Goal: Task Accomplishment & Management: Use online tool/utility

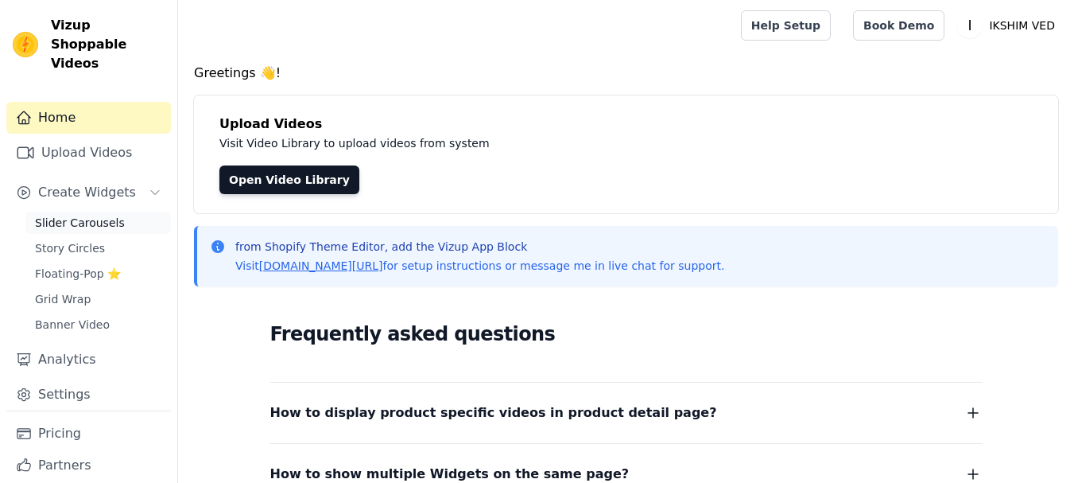
click at [84, 215] on span "Slider Carousels" at bounding box center [80, 223] width 90 height 16
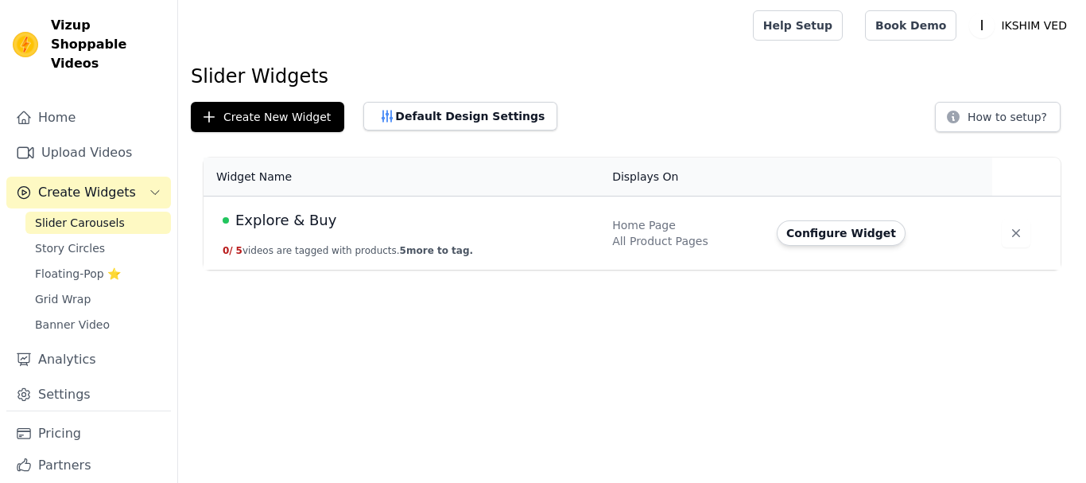
click at [306, 222] on span "Explore & Buy" at bounding box center [285, 220] width 101 height 22
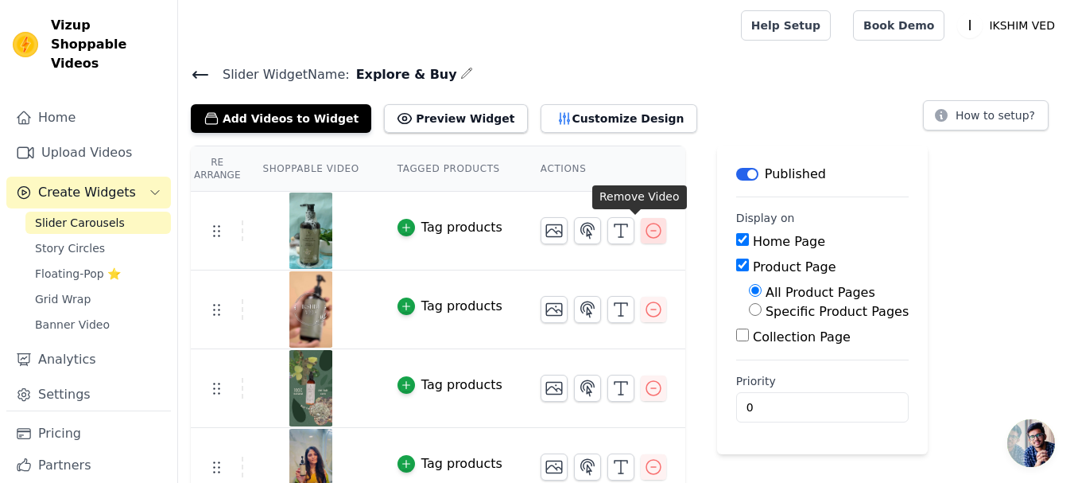
click at [644, 236] on icon "button" at bounding box center [653, 230] width 19 height 19
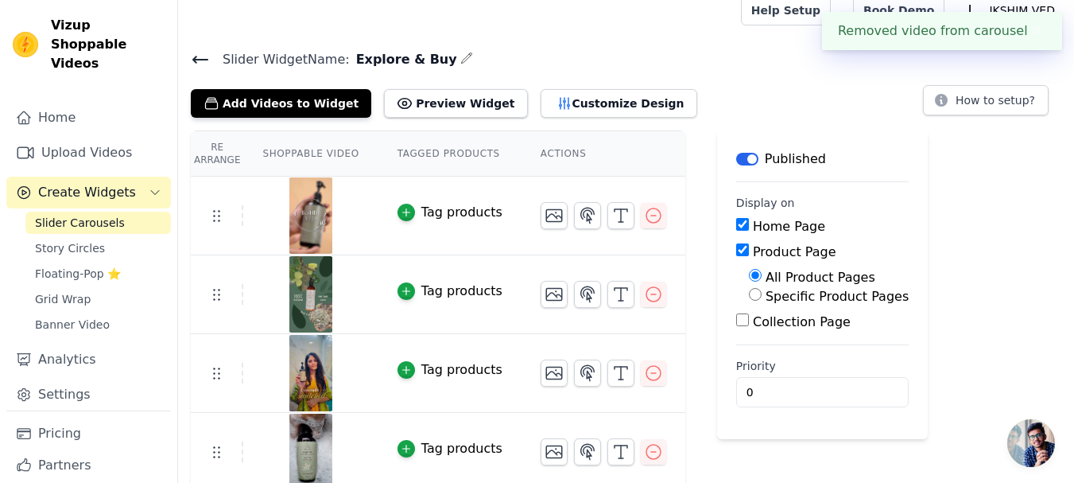
scroll to position [23, 0]
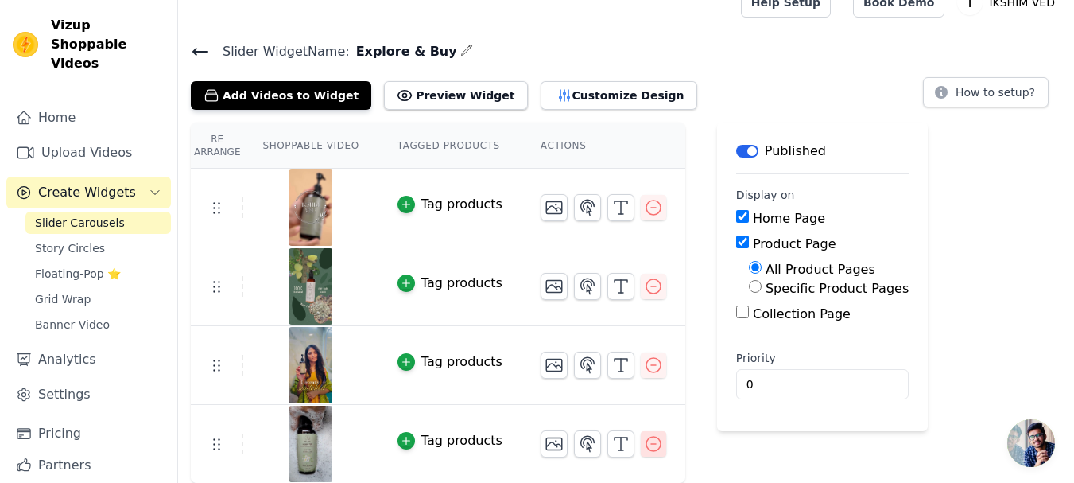
click at [641, 454] on button "button" at bounding box center [653, 443] width 25 height 25
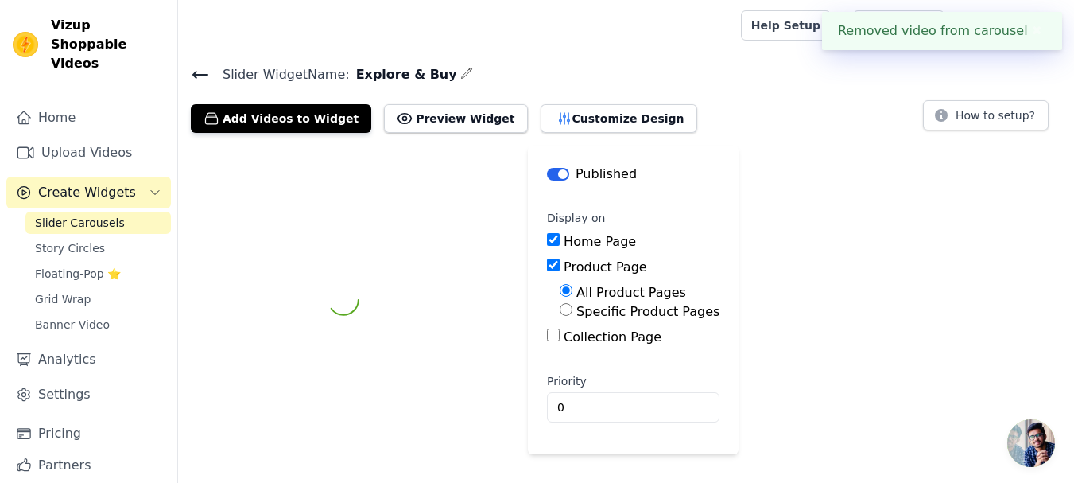
scroll to position [0, 0]
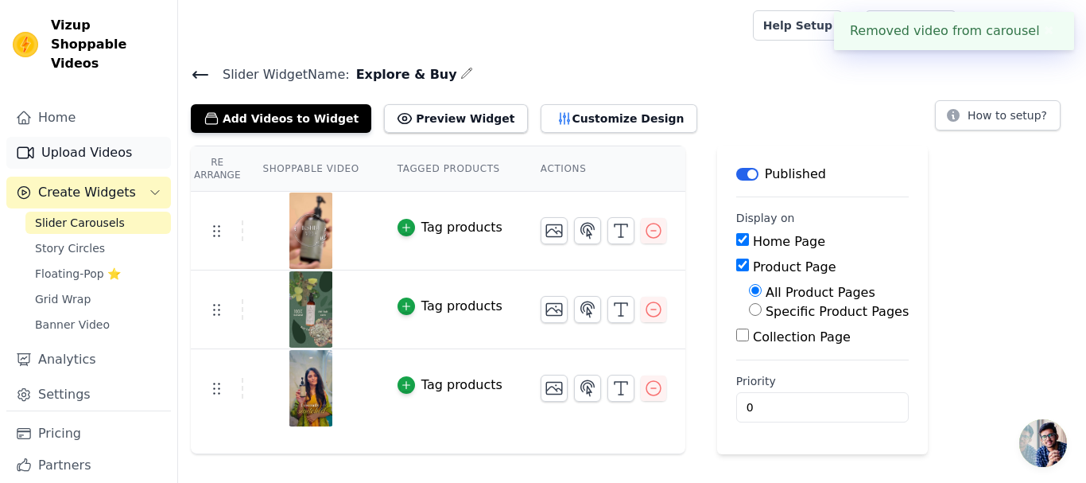
click at [67, 137] on link "Upload Videos" at bounding box center [88, 153] width 165 height 32
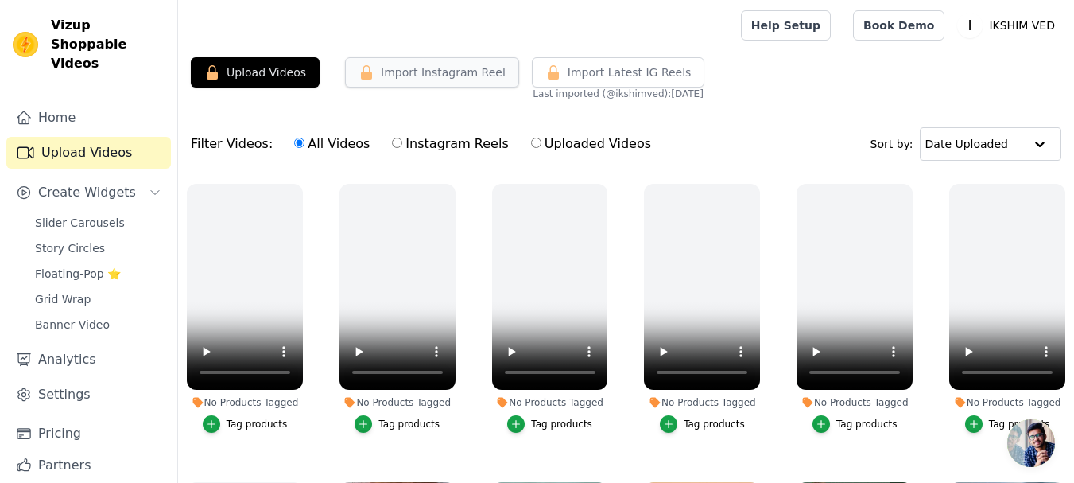
click at [411, 73] on button "Import Instagram Reel" at bounding box center [432, 72] width 174 height 30
click at [421, 79] on button "Import Instagram Reel" at bounding box center [432, 72] width 174 height 30
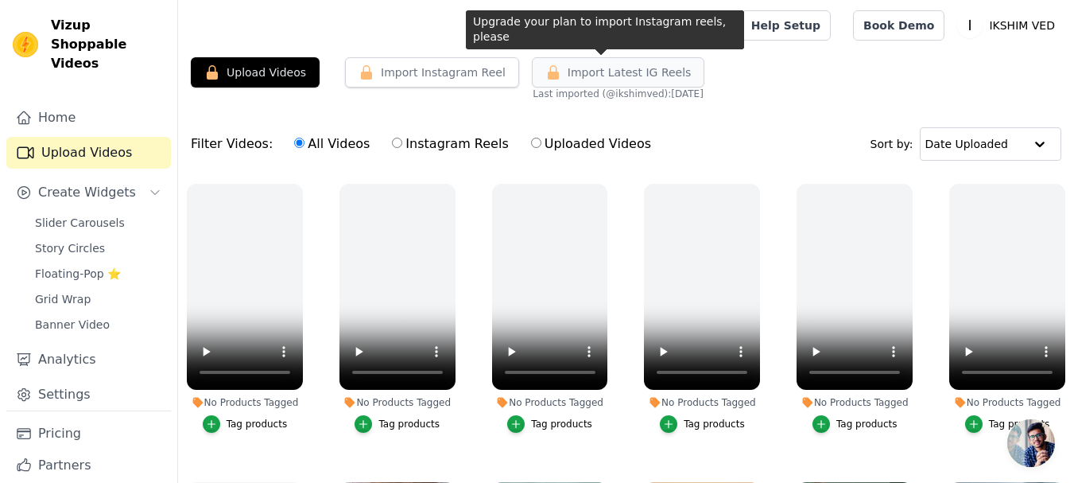
click at [617, 78] on span "Import Latest IG Reels" at bounding box center [630, 72] width 124 height 16
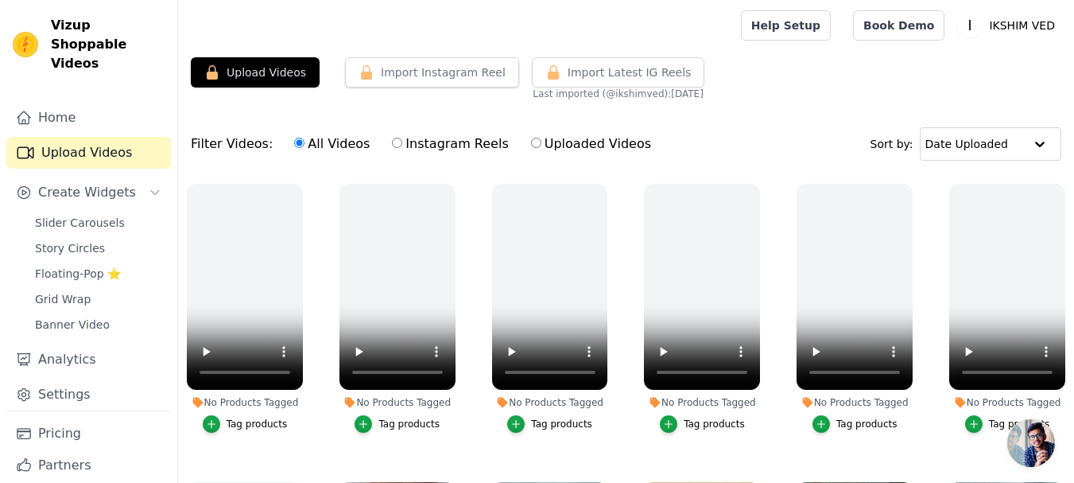
click at [410, 141] on label "Instagram Reels" at bounding box center [450, 144] width 118 height 21
click at [402, 141] on input "Instagram Reels" at bounding box center [397, 143] width 10 height 10
radio input "true"
click at [306, 141] on label "All Videos" at bounding box center [331, 144] width 77 height 21
click at [305, 141] on input "All Videos" at bounding box center [299, 143] width 10 height 10
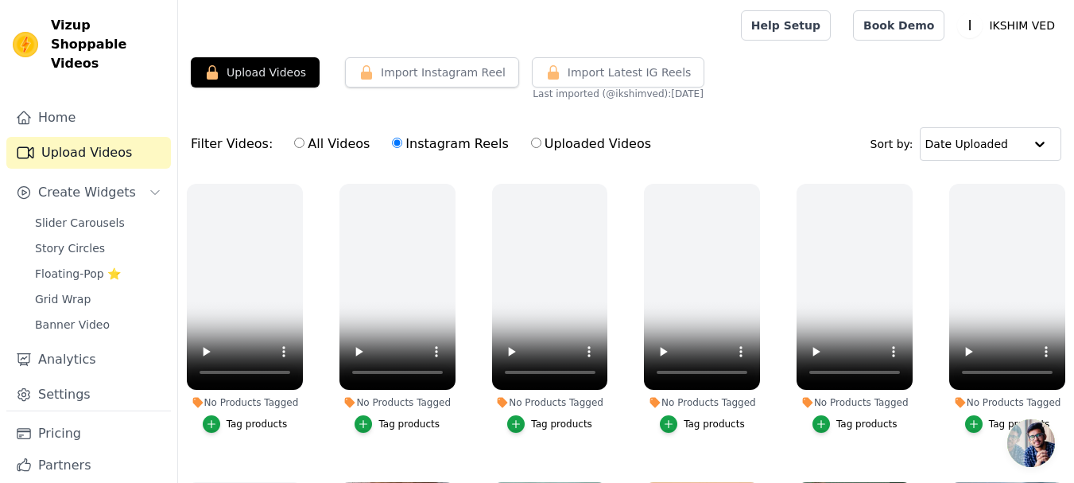
radio input "true"
click at [241, 76] on button "Upload Videos" at bounding box center [255, 72] width 129 height 30
click at [619, 68] on span "Import Latest IG Reels" at bounding box center [630, 72] width 124 height 16
click at [66, 418] on link "Pricing" at bounding box center [88, 434] width 165 height 32
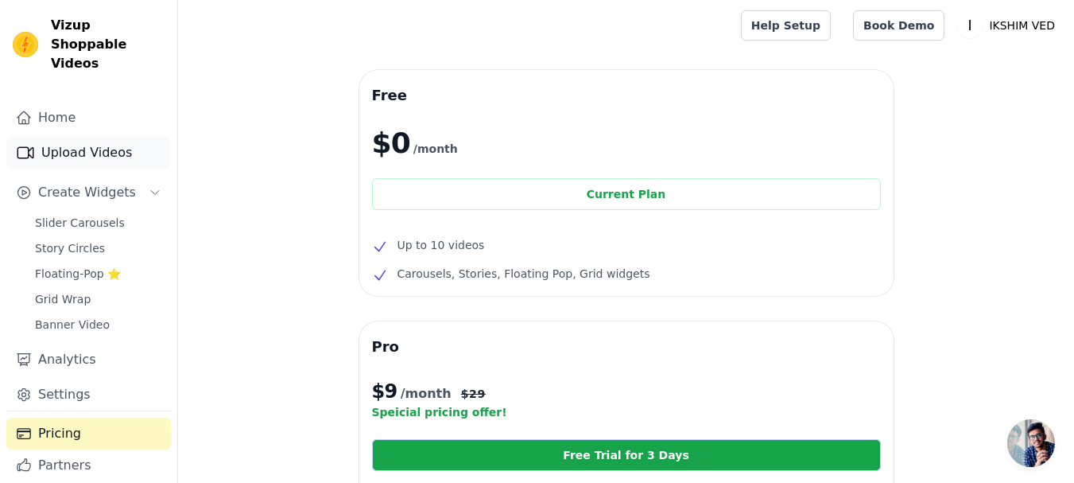
click at [70, 137] on link "Upload Videos" at bounding box center [88, 153] width 165 height 32
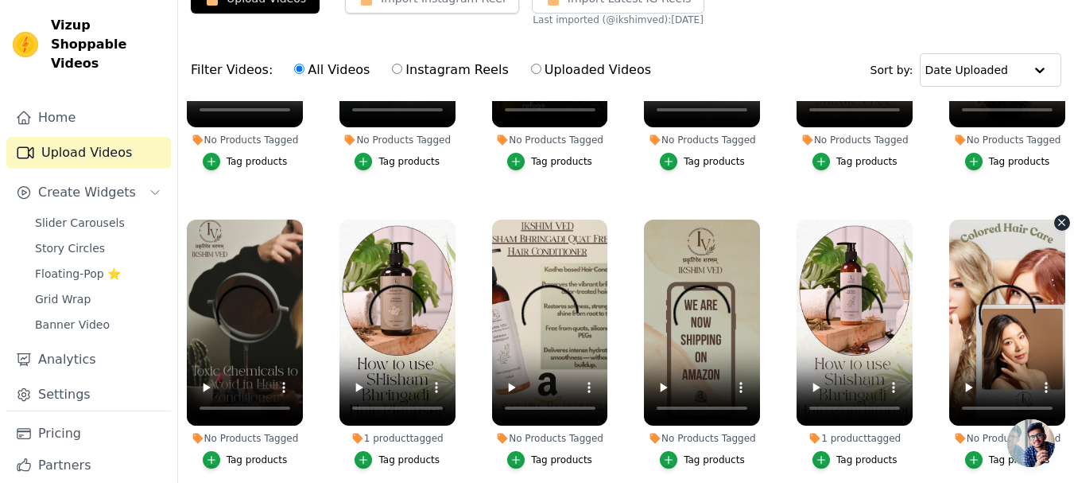
scroll to position [162, 0]
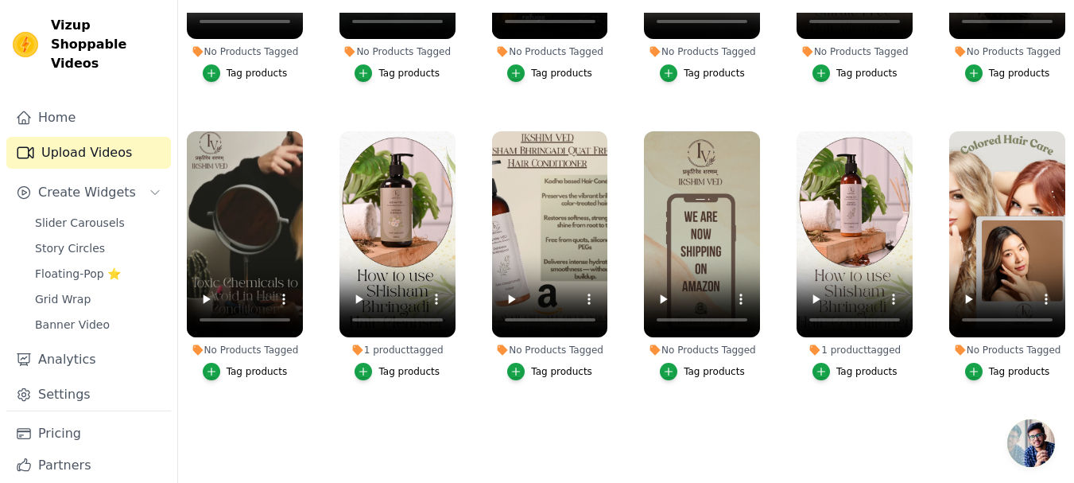
click at [949, 419] on ul "No Products Tagged Tag products No Products Tagged Tag products No Products Tag…" at bounding box center [626, 229] width 896 height 432
click at [1056, 128] on icon "button" at bounding box center [1062, 134] width 12 height 12
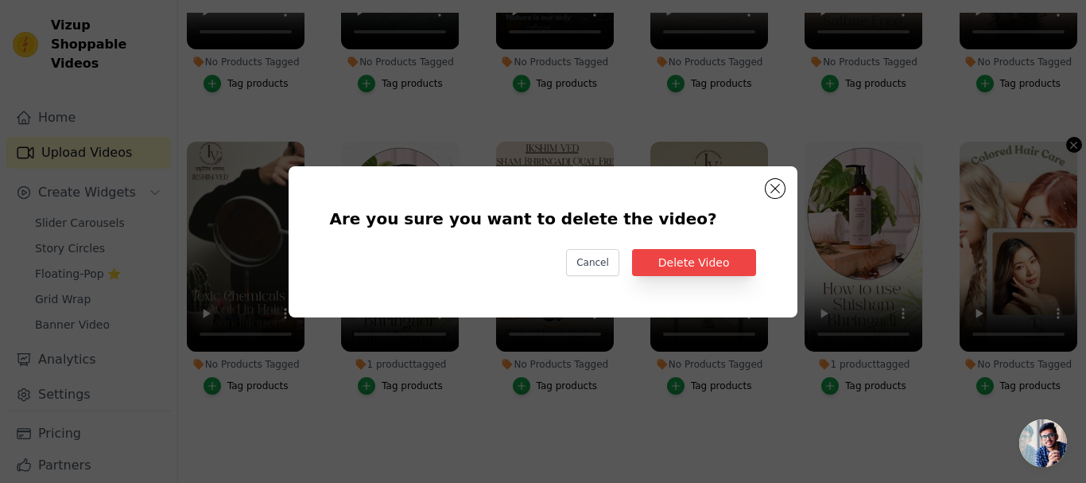
scroll to position [792, 0]
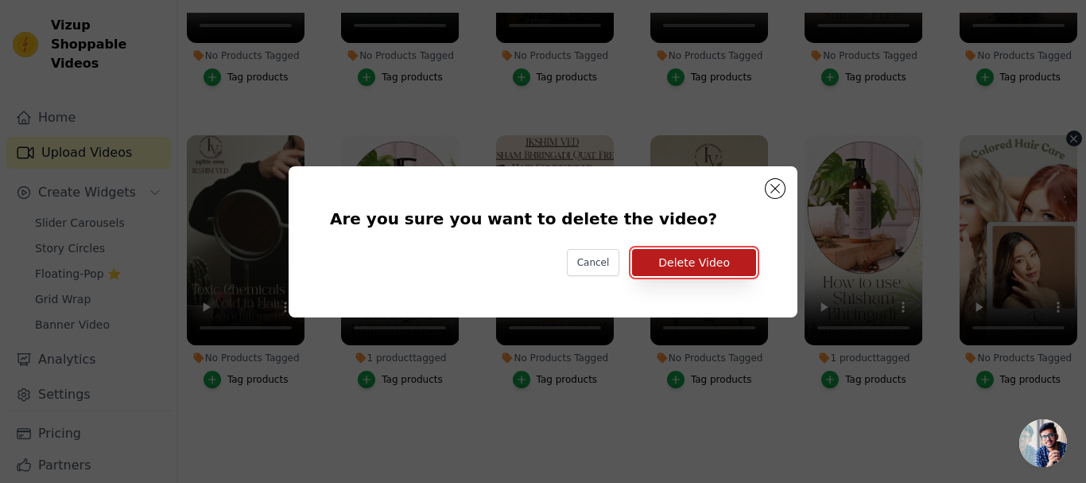
click at [715, 266] on button "Delete Video" at bounding box center [694, 262] width 124 height 27
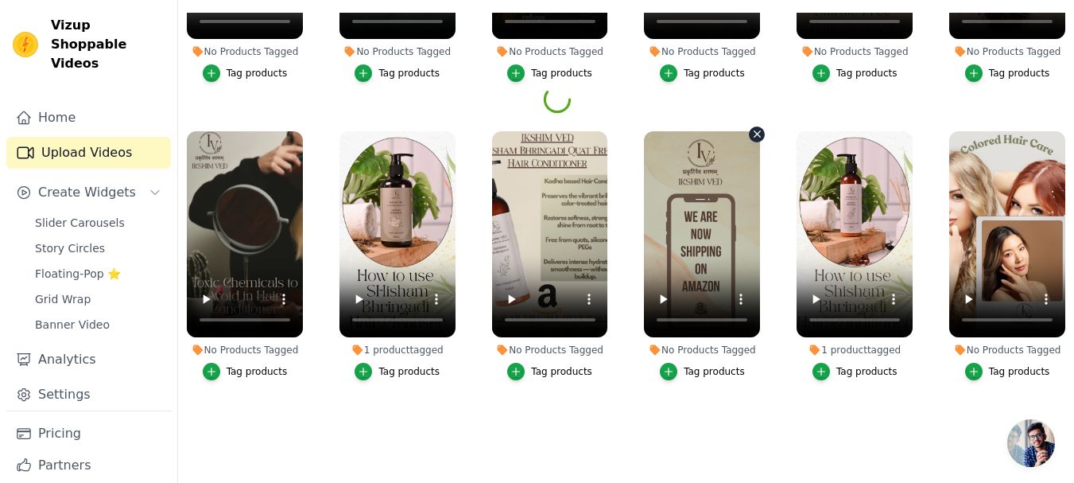
scroll to position [760, 0]
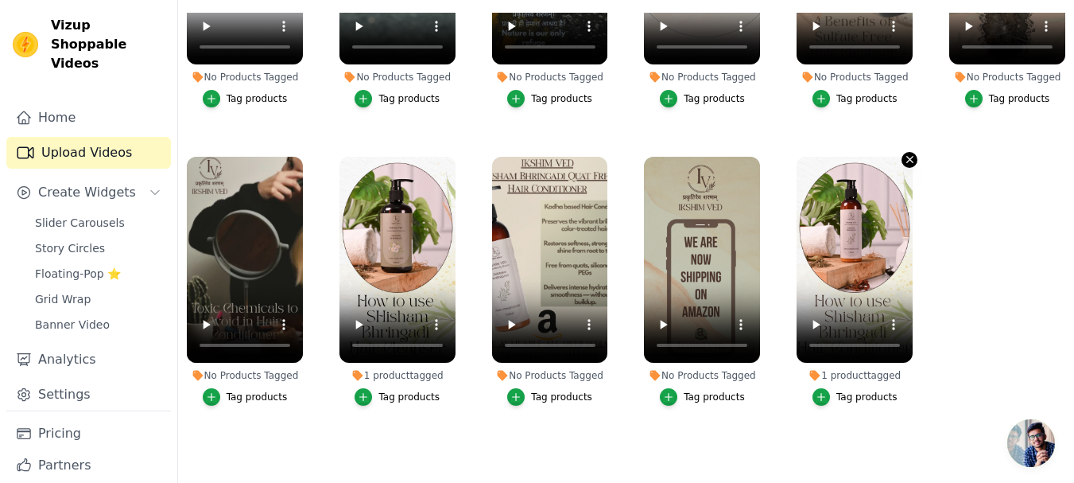
click at [904, 153] on icon "button" at bounding box center [910, 159] width 12 height 12
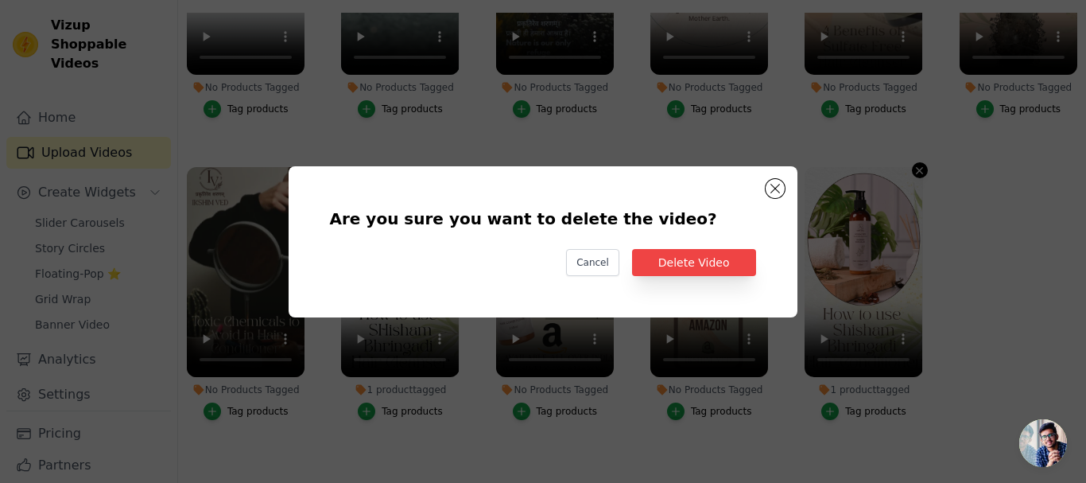
scroll to position [767, 0]
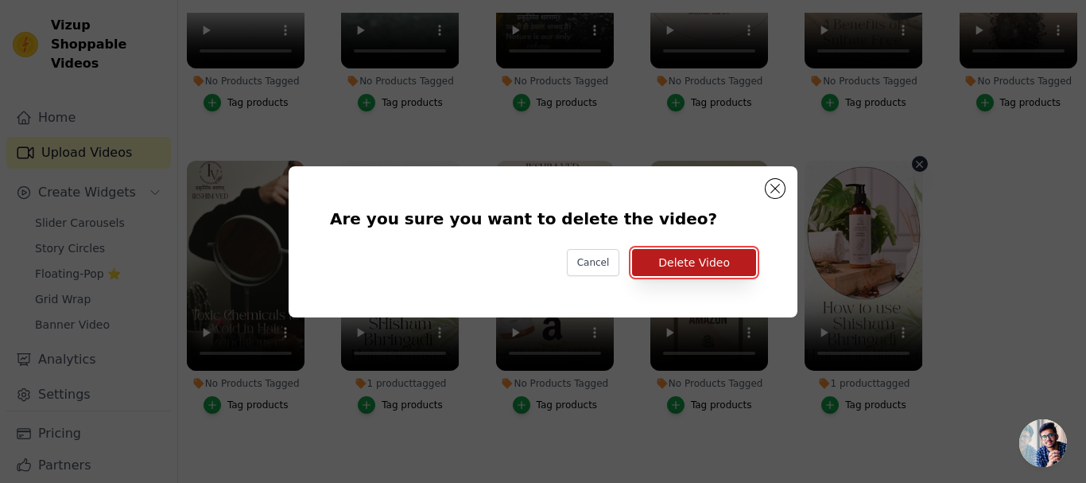
click at [702, 256] on button "Delete Video" at bounding box center [694, 262] width 124 height 27
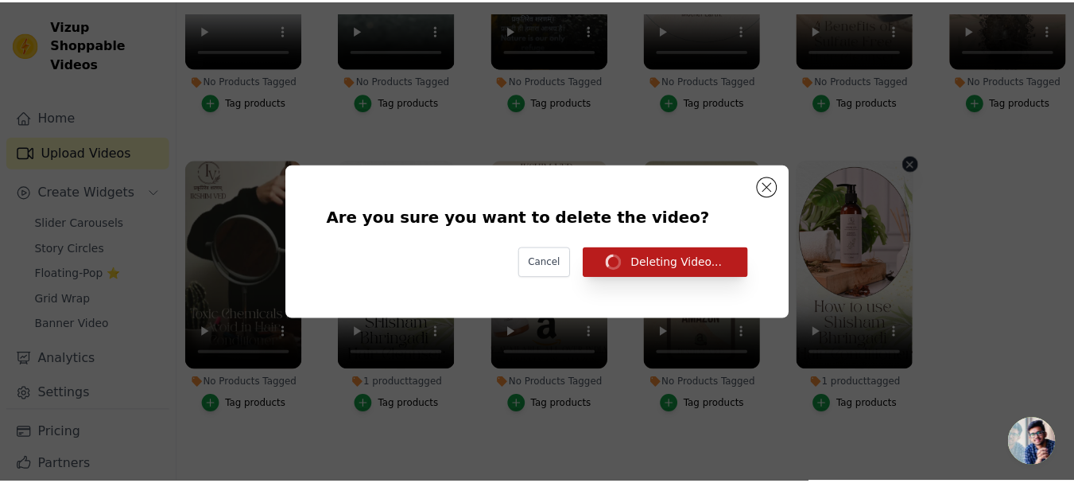
scroll to position [760, 0]
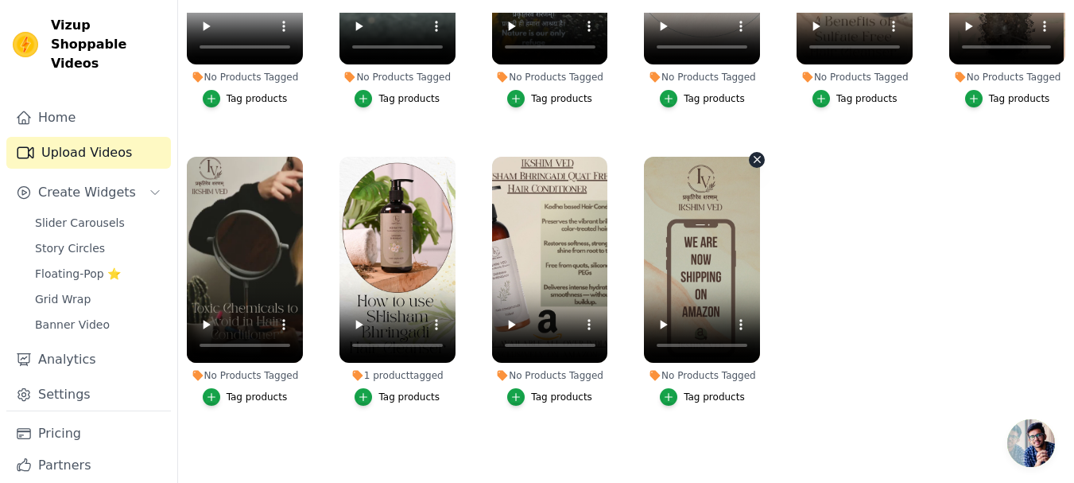
click at [752, 155] on icon "button" at bounding box center [758, 159] width 12 height 12
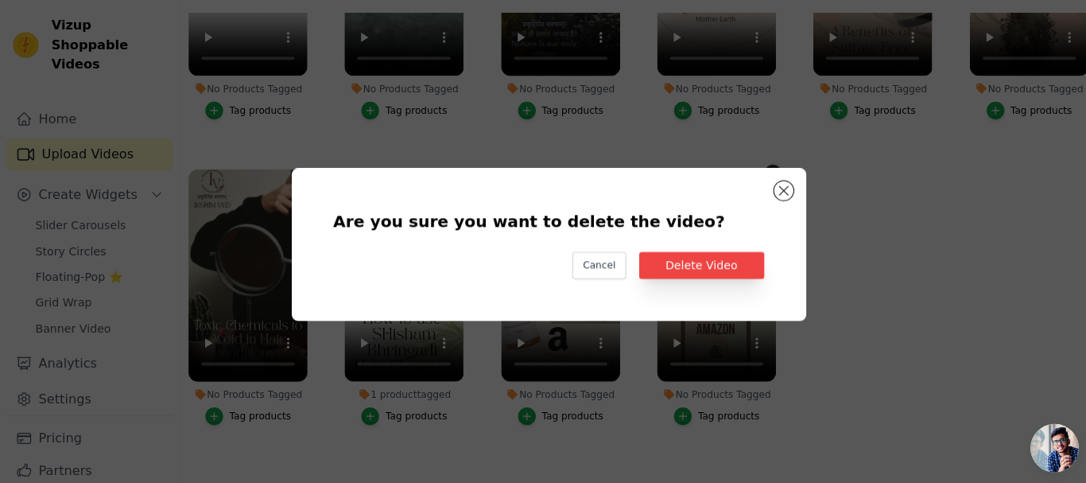
scroll to position [767, 0]
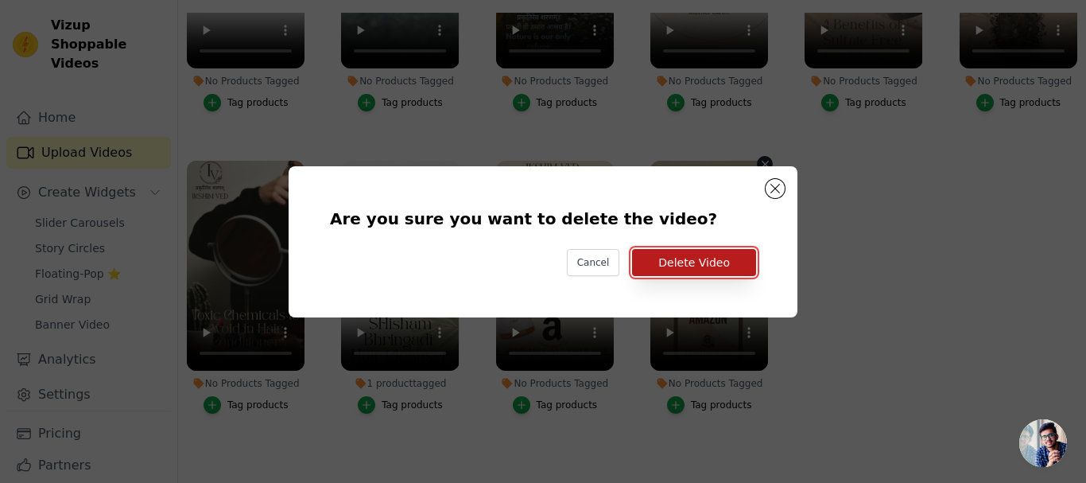
click at [701, 269] on button "Delete Video" at bounding box center [694, 262] width 124 height 27
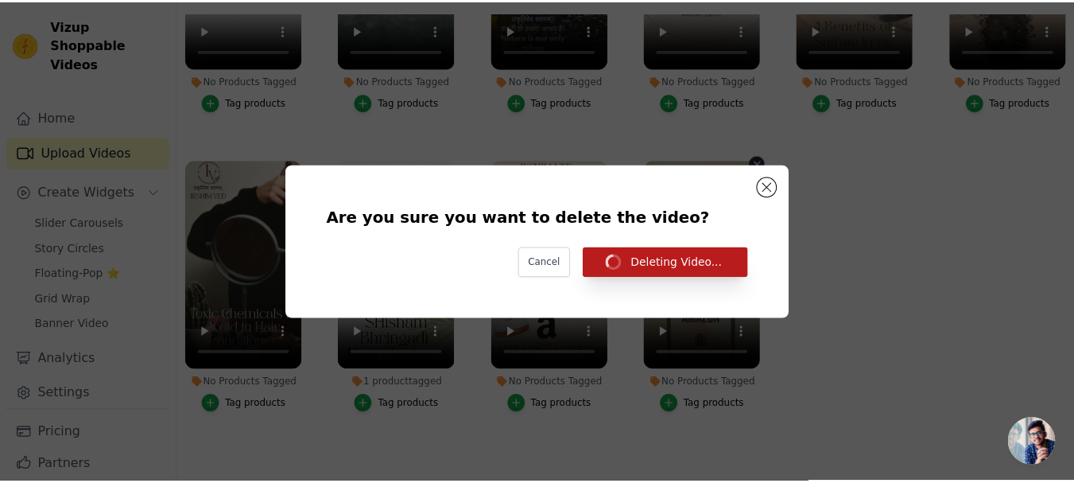
scroll to position [0, 0]
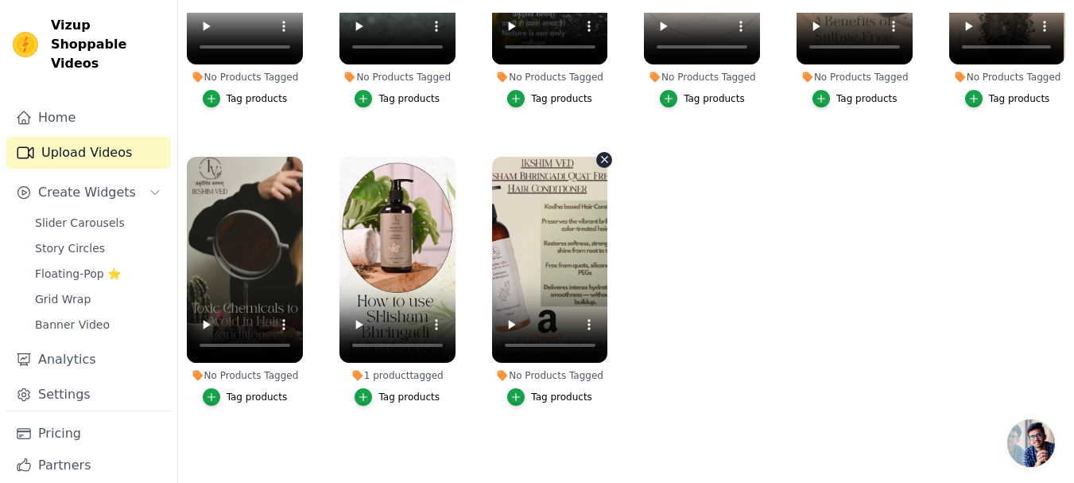
click at [602, 157] on icon "button" at bounding box center [605, 160] width 6 height 6
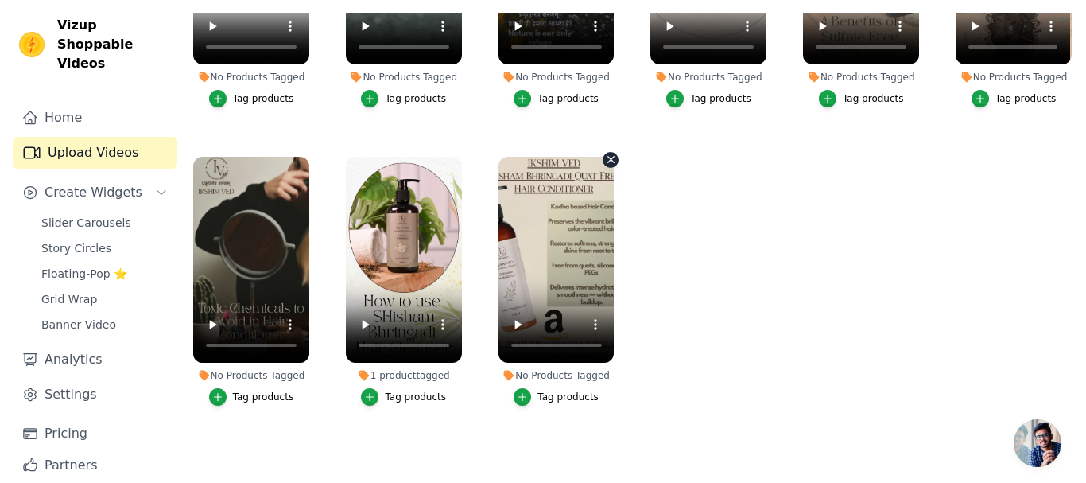
scroll to position [767, 0]
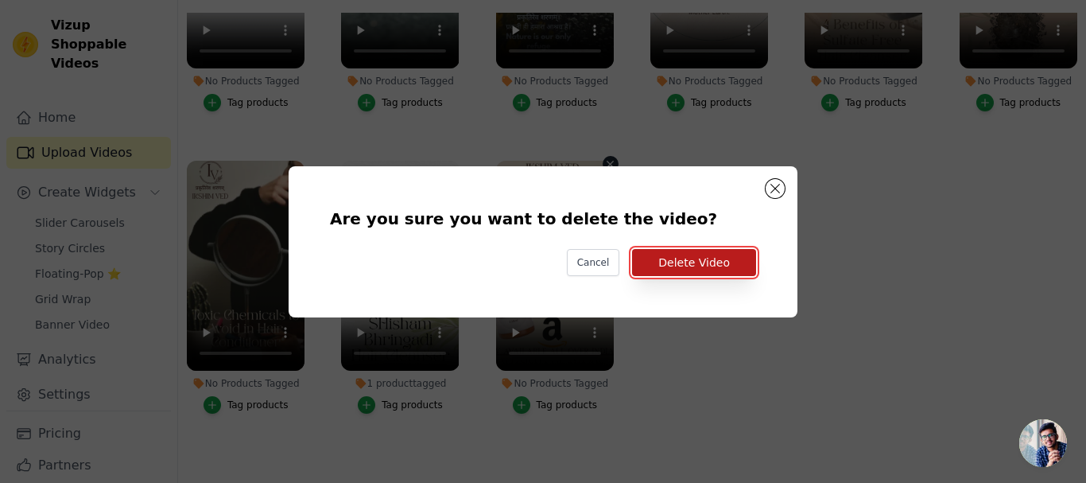
click at [690, 261] on button "Delete Video" at bounding box center [694, 262] width 124 height 27
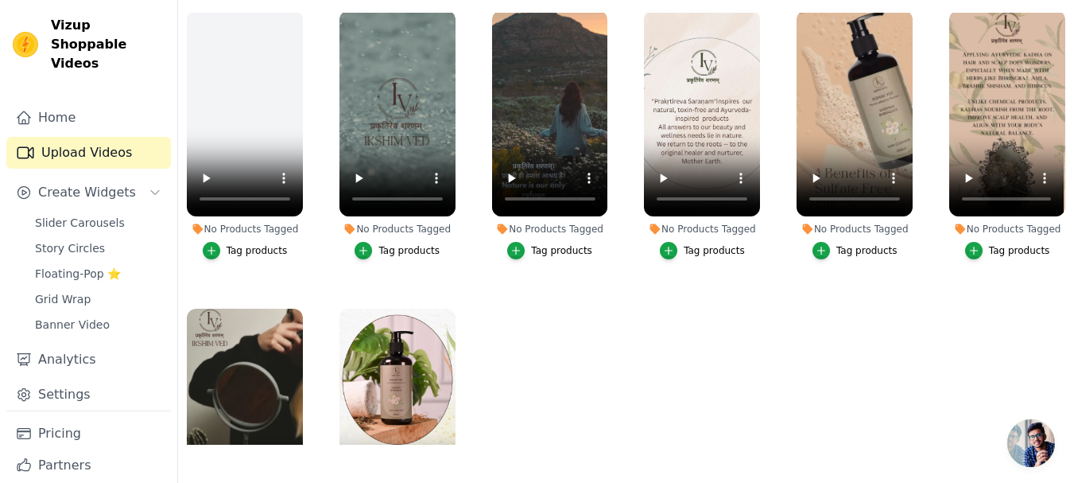
scroll to position [601, 0]
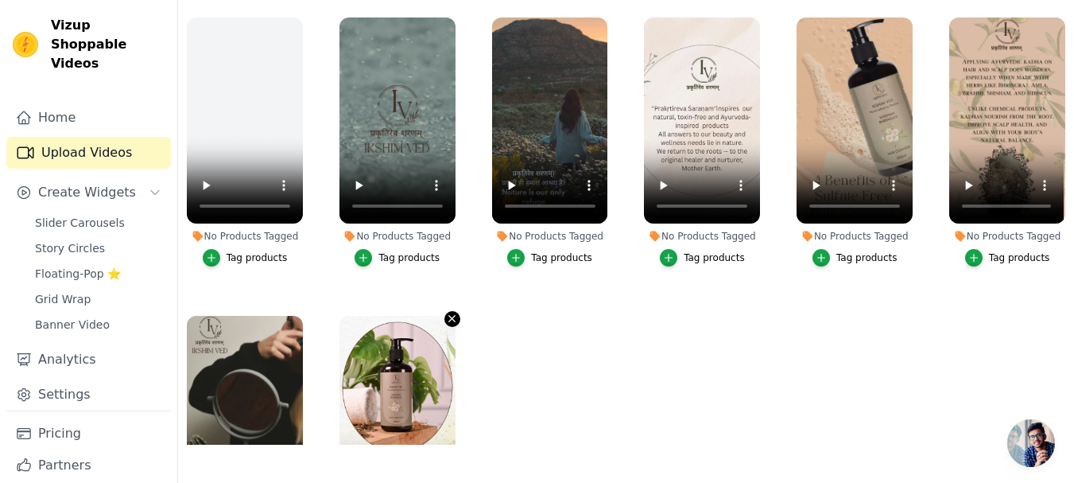
click at [449, 313] on icon "button" at bounding box center [452, 319] width 12 height 12
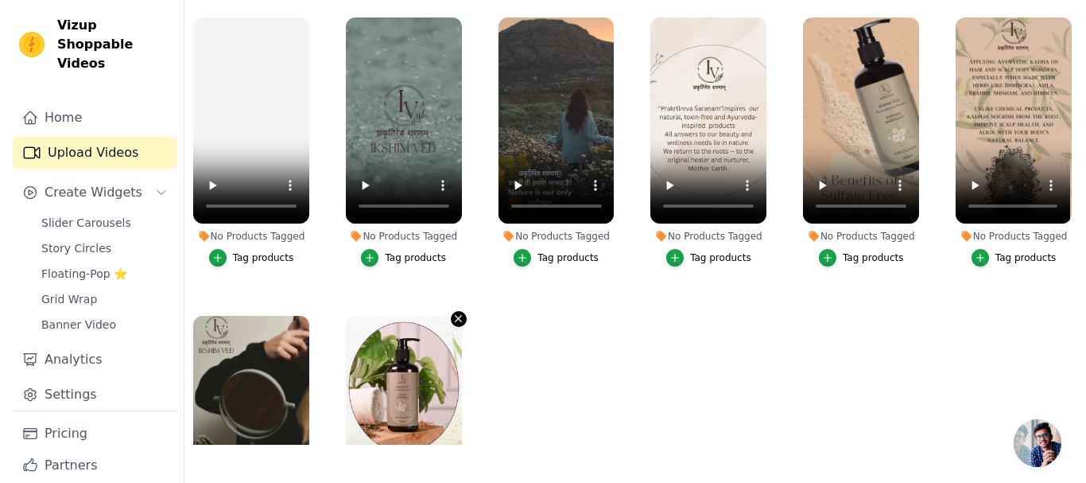
scroll to position [0, 0]
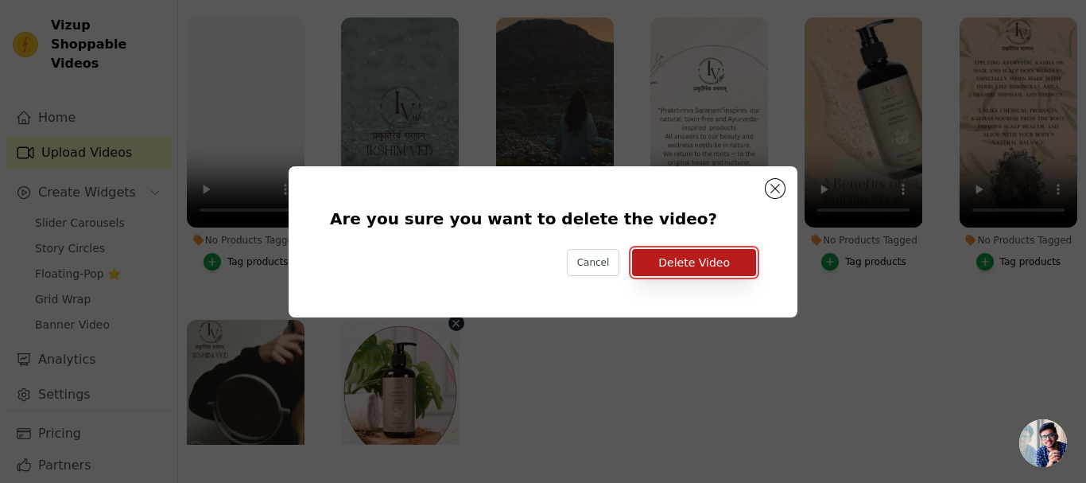
click at [734, 259] on button "Delete Video" at bounding box center [694, 262] width 124 height 27
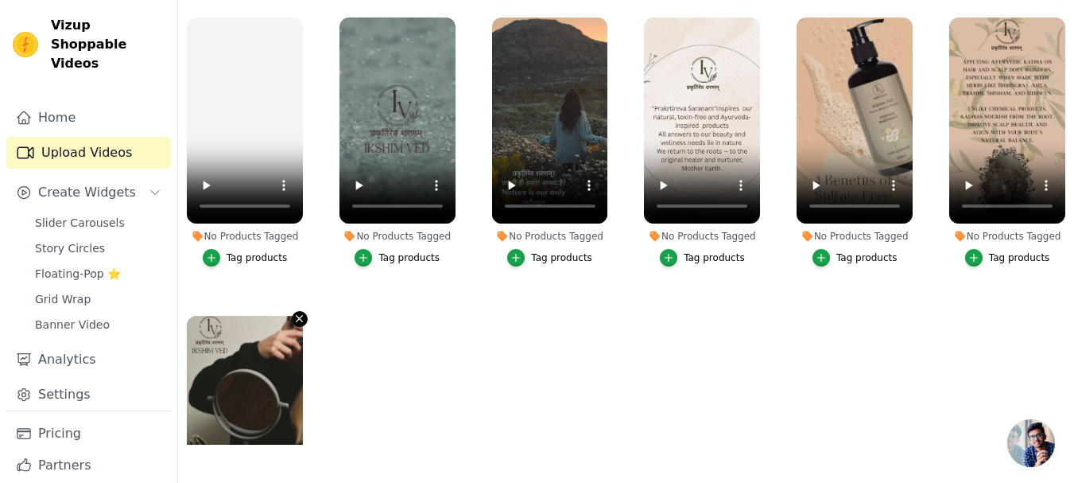
click at [300, 313] on icon "button" at bounding box center [299, 319] width 12 height 12
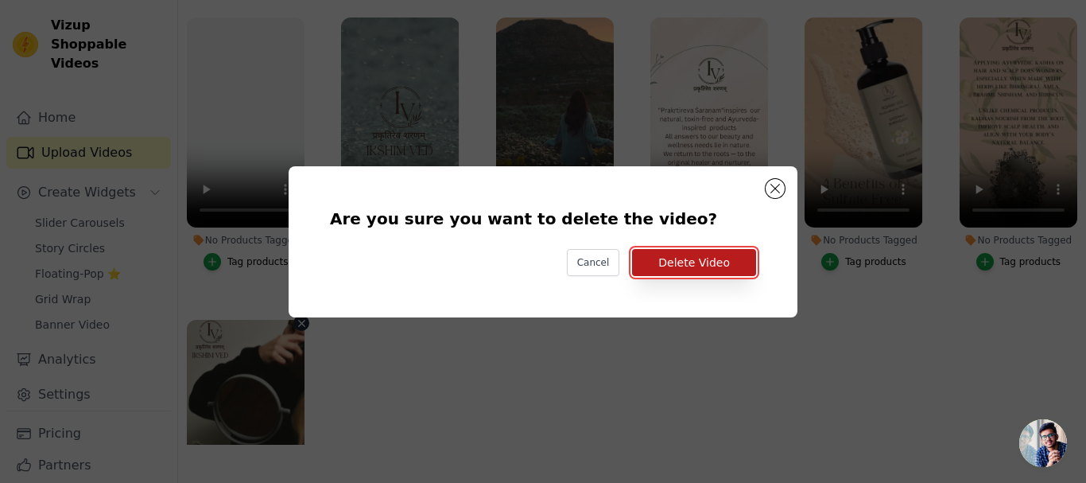
click at [729, 258] on button "Delete Video" at bounding box center [694, 262] width 124 height 27
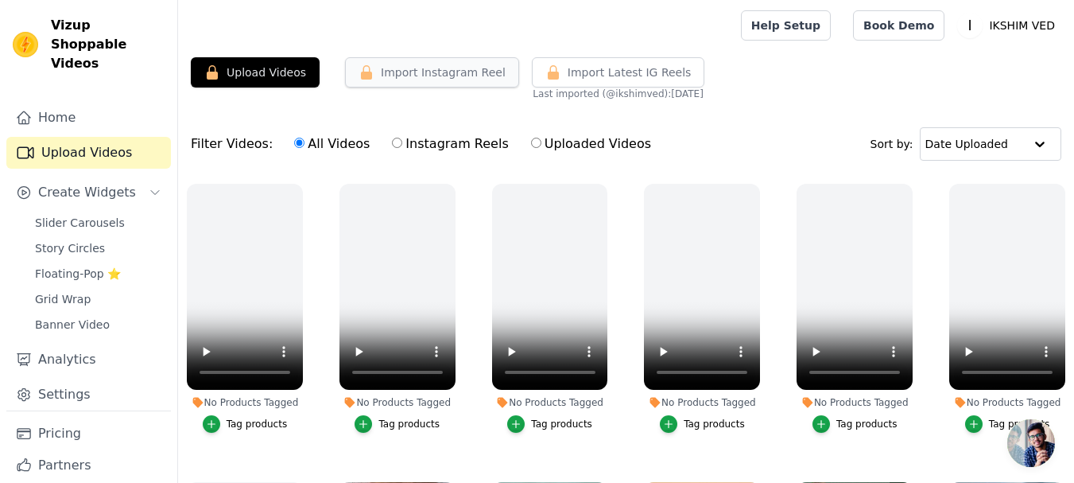
click at [418, 80] on button "Import Instagram Reel" at bounding box center [432, 72] width 174 height 30
click at [60, 418] on link "Pricing" at bounding box center [88, 434] width 165 height 32
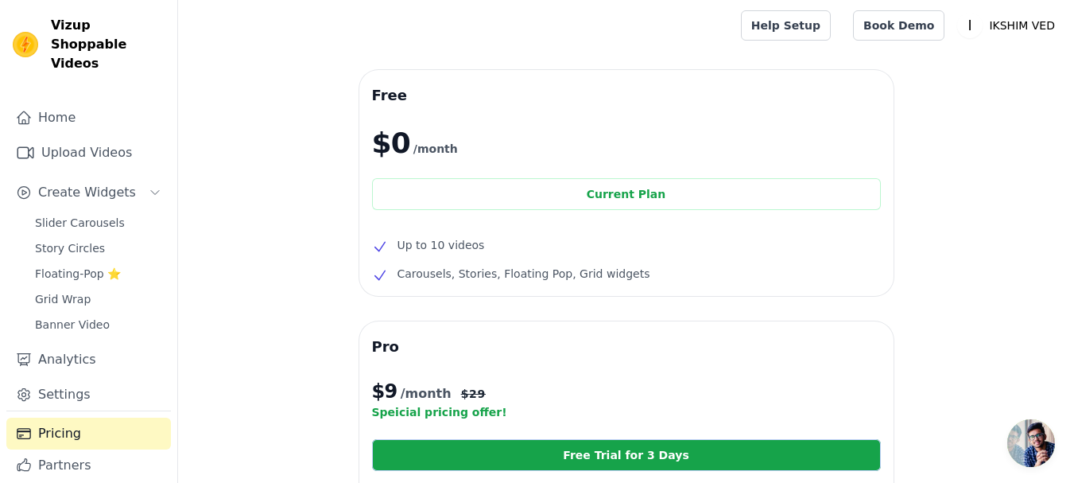
click at [81, 418] on link "Pricing" at bounding box center [88, 434] width 165 height 32
click at [92, 142] on link "Upload Videos" at bounding box center [88, 153] width 165 height 32
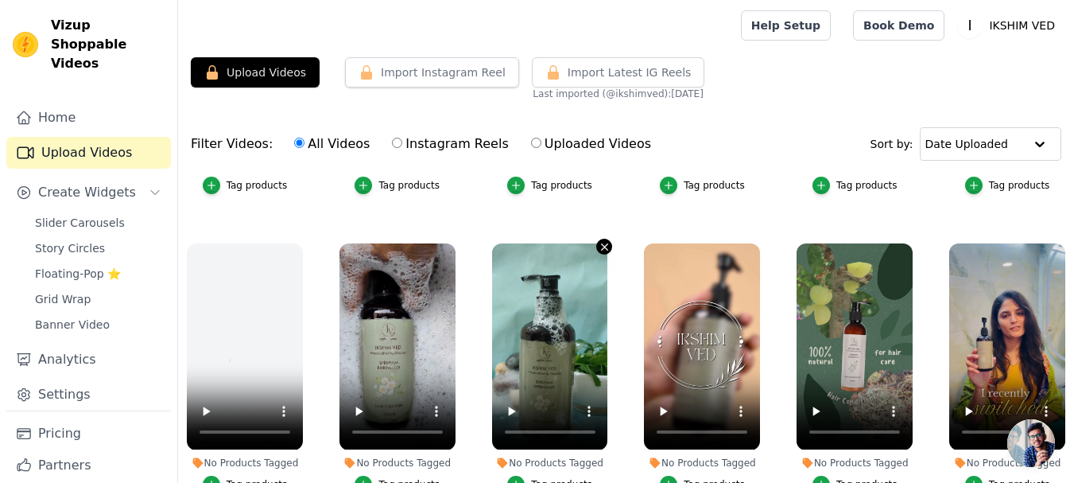
click at [600, 241] on icon "button" at bounding box center [605, 247] width 12 height 12
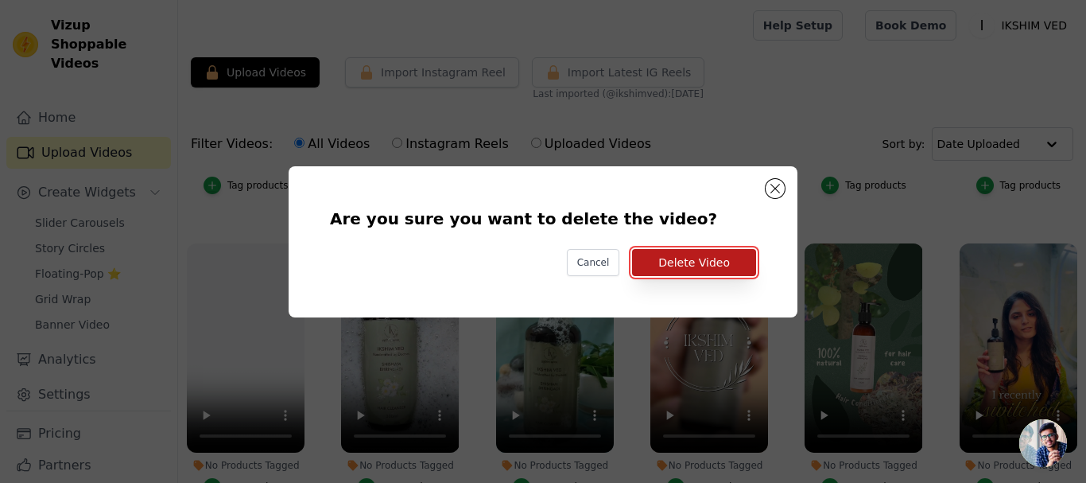
click at [710, 269] on button "Delete Video" at bounding box center [694, 262] width 124 height 27
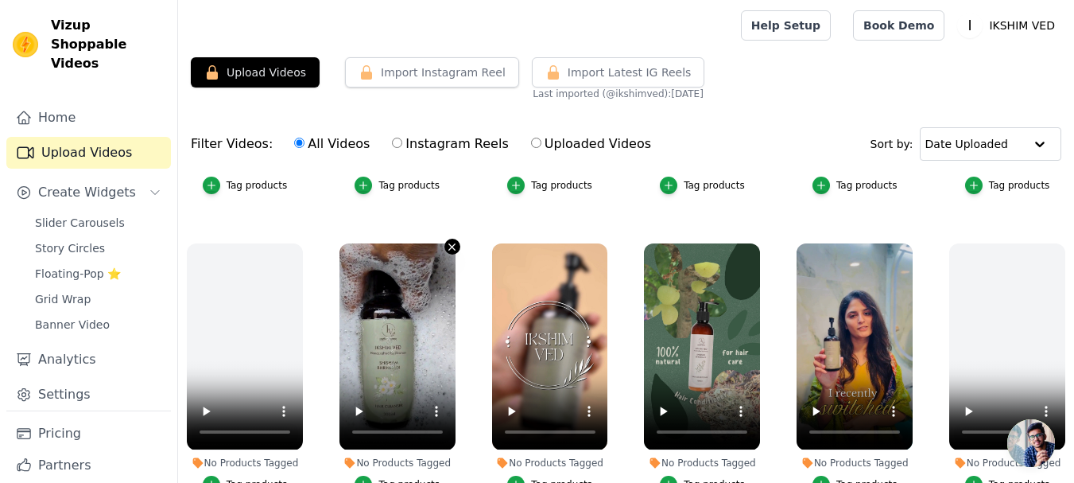
click at [449, 241] on icon "button" at bounding box center [452, 247] width 12 height 12
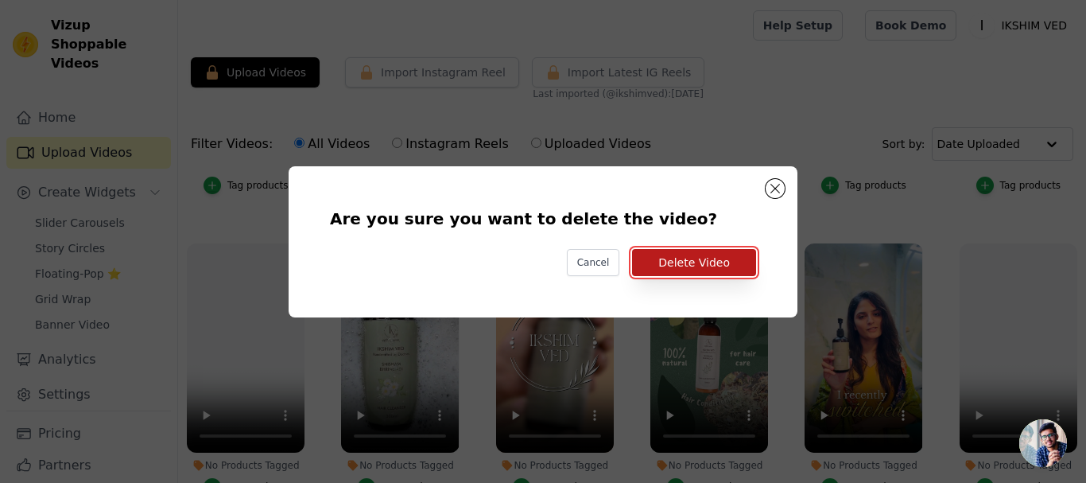
click at [705, 258] on button "Delete Video" at bounding box center [694, 262] width 124 height 27
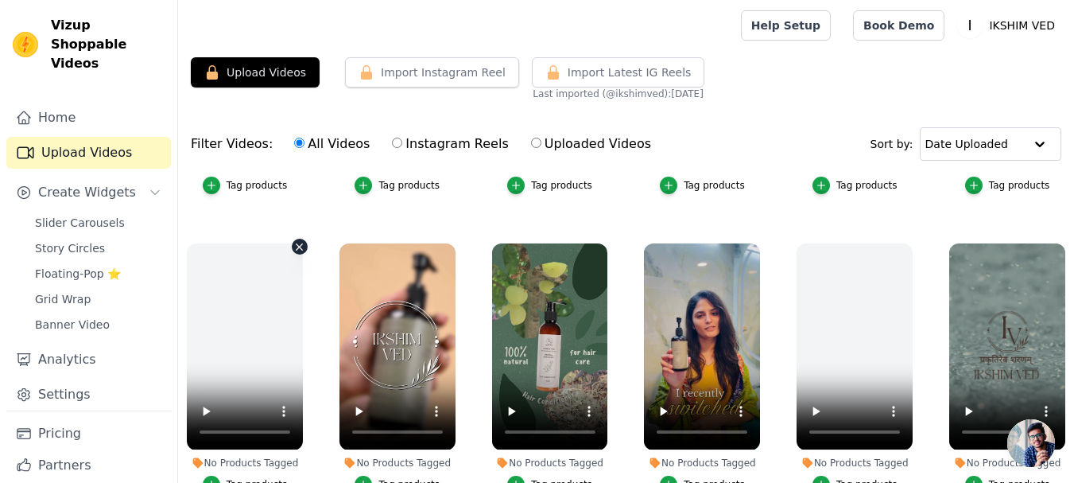
click at [295, 243] on icon "button" at bounding box center [299, 247] width 12 height 12
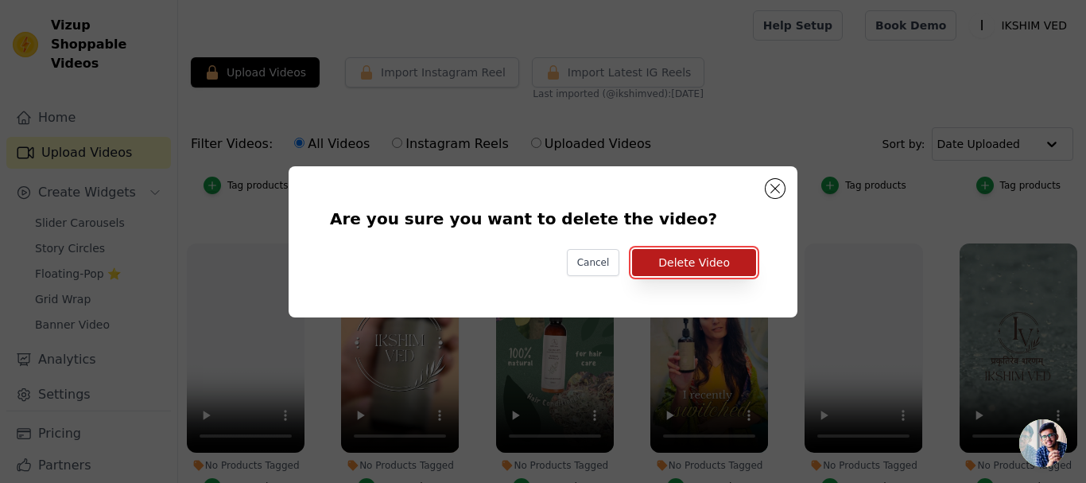
click at [681, 260] on button "Delete Video" at bounding box center [694, 262] width 124 height 27
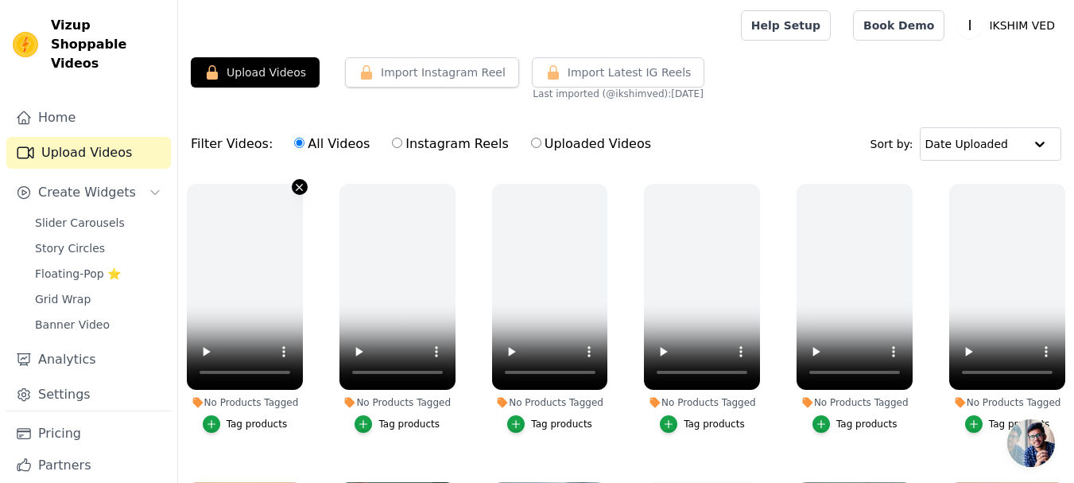
click at [298, 187] on icon "button" at bounding box center [300, 187] width 6 height 6
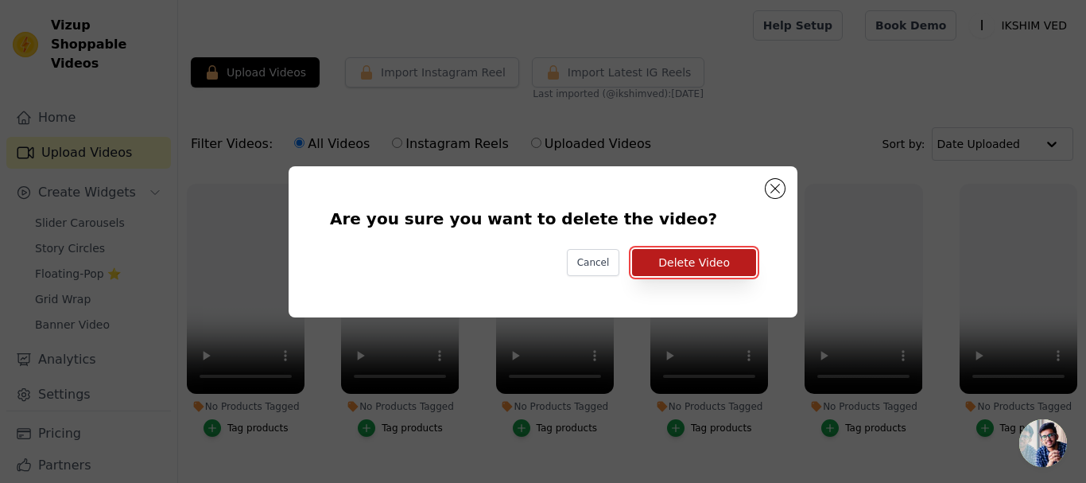
click at [691, 268] on button "Delete Video" at bounding box center [694, 262] width 124 height 27
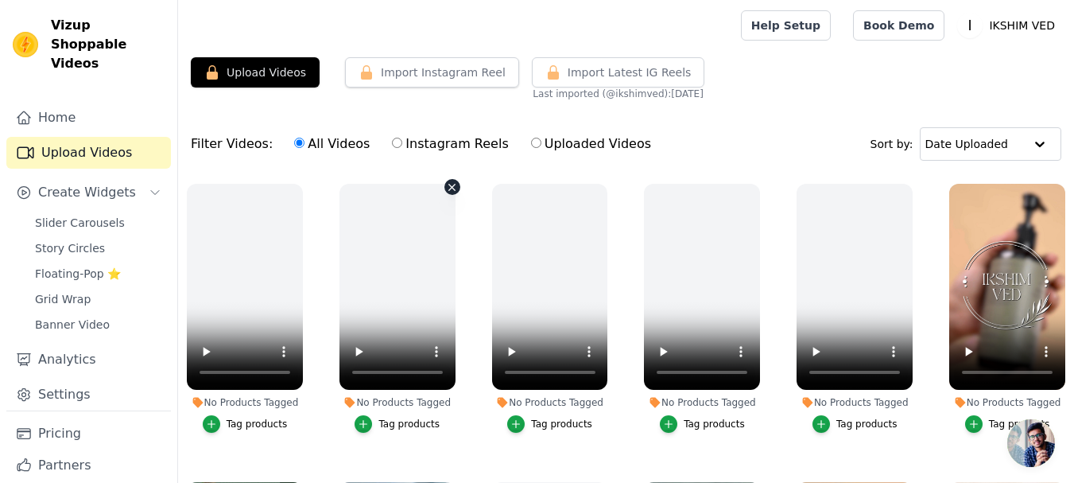
click at [447, 192] on icon "button" at bounding box center [452, 187] width 12 height 12
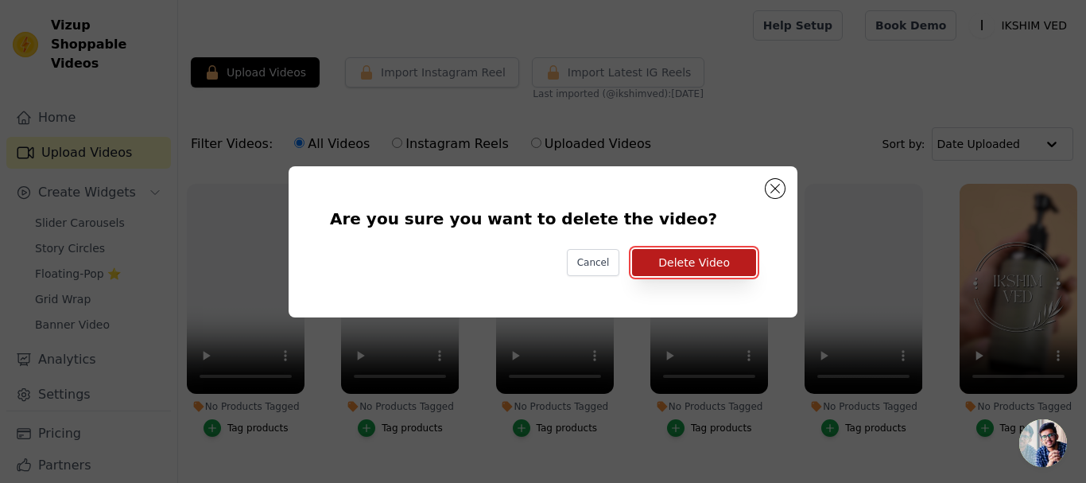
click at [675, 263] on button "Delete Video" at bounding box center [694, 262] width 124 height 27
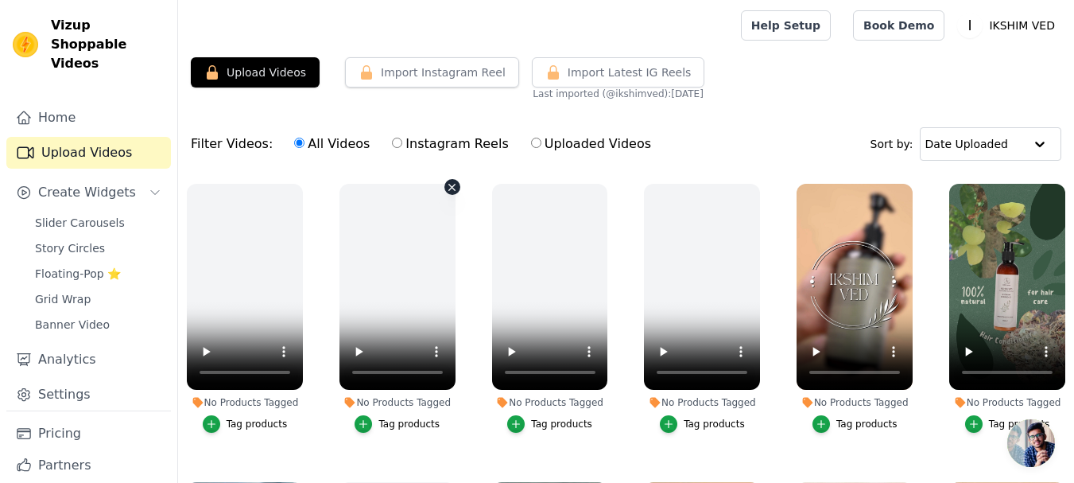
click at [449, 188] on icon "button" at bounding box center [452, 187] width 6 height 6
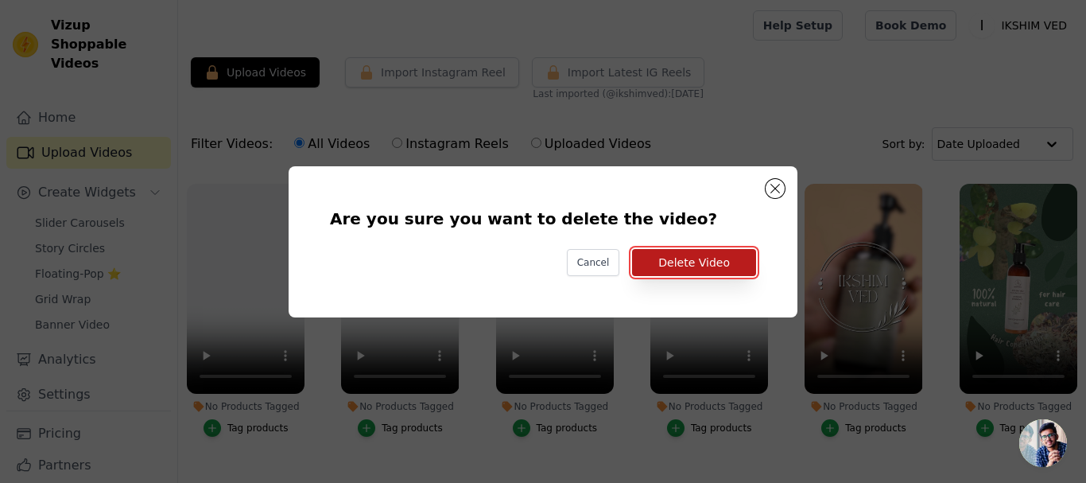
click at [727, 266] on button "Delete Video" at bounding box center [694, 262] width 124 height 27
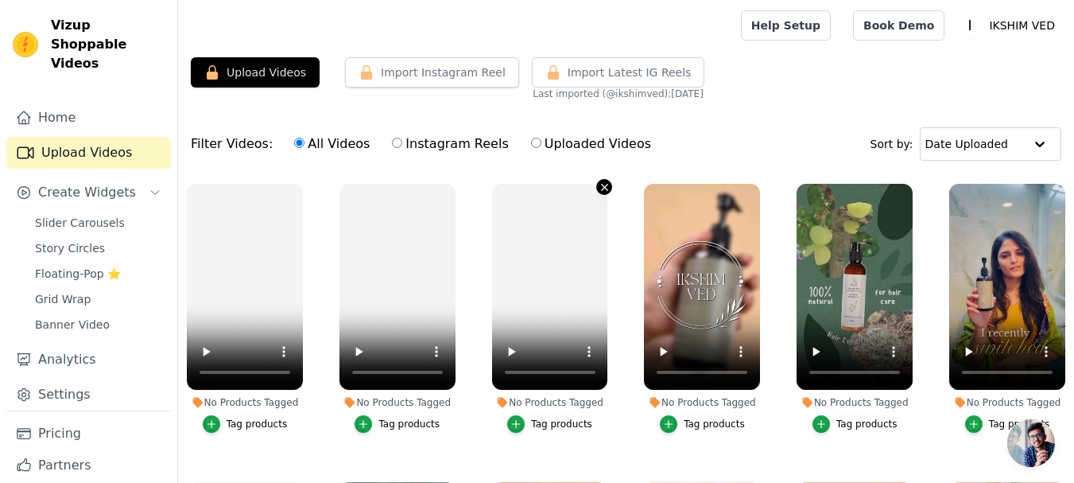
click at [603, 186] on icon "button" at bounding box center [605, 187] width 12 height 12
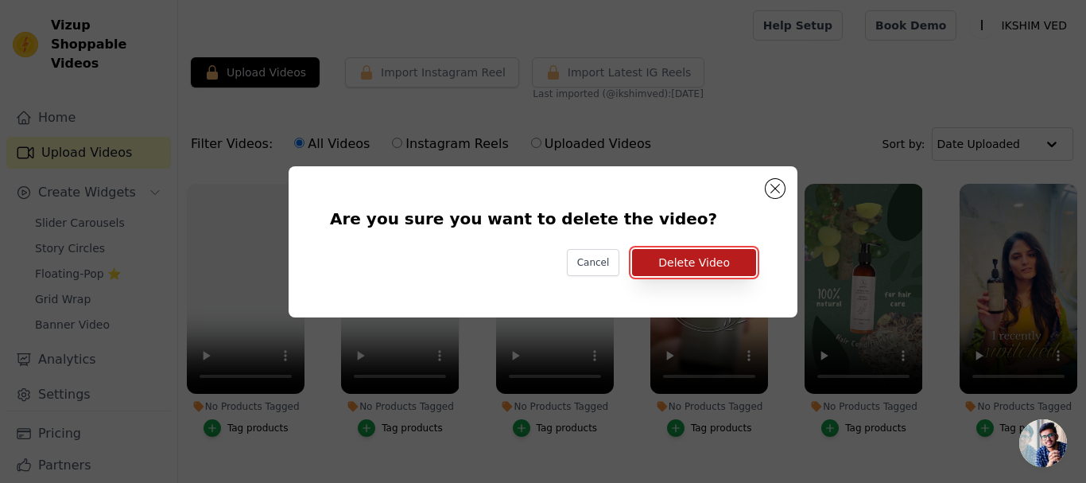
click at [694, 264] on button "Delete Video" at bounding box center [694, 262] width 124 height 27
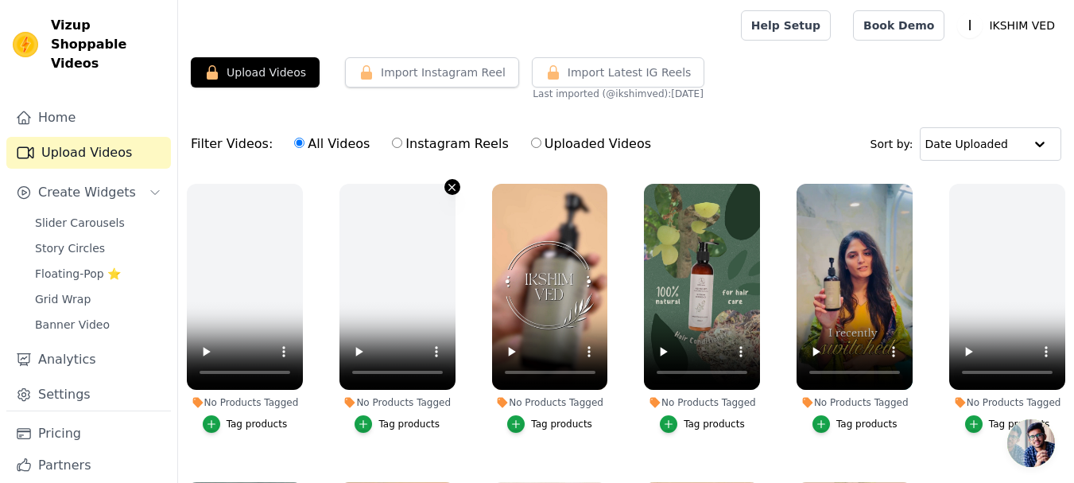
click at [449, 188] on icon "button" at bounding box center [452, 187] width 6 height 6
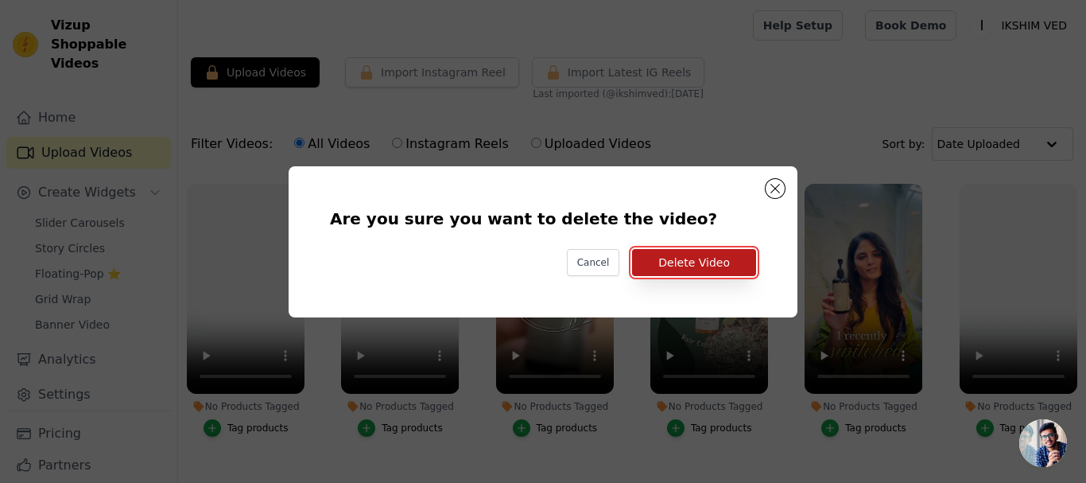
click at [713, 267] on button "Delete Video" at bounding box center [694, 262] width 124 height 27
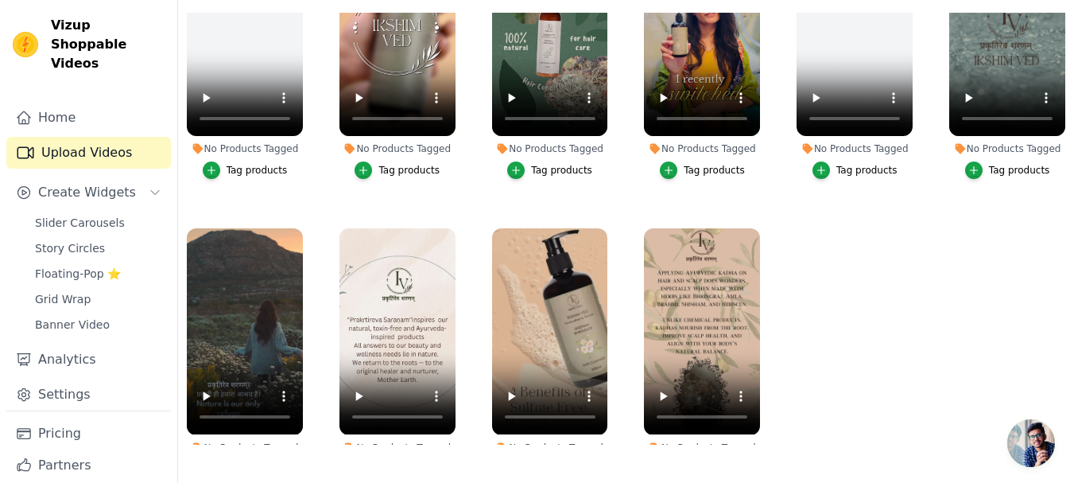
scroll to position [10, 0]
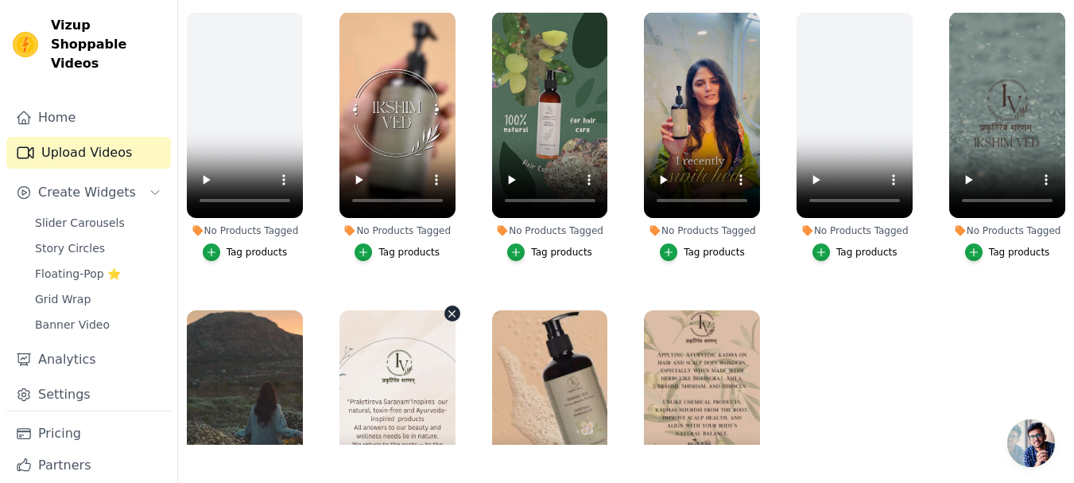
click at [452, 312] on icon "button" at bounding box center [452, 314] width 12 height 12
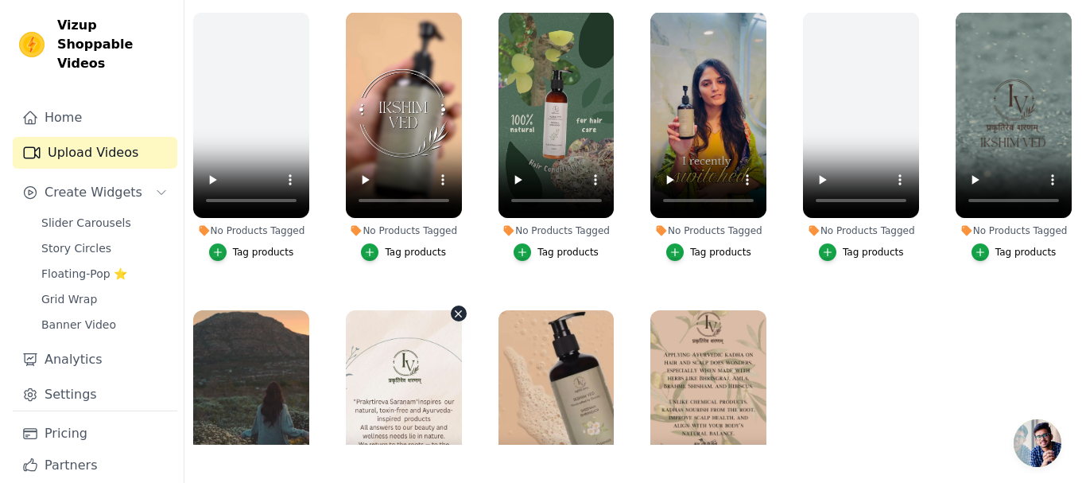
scroll to position [0, 0]
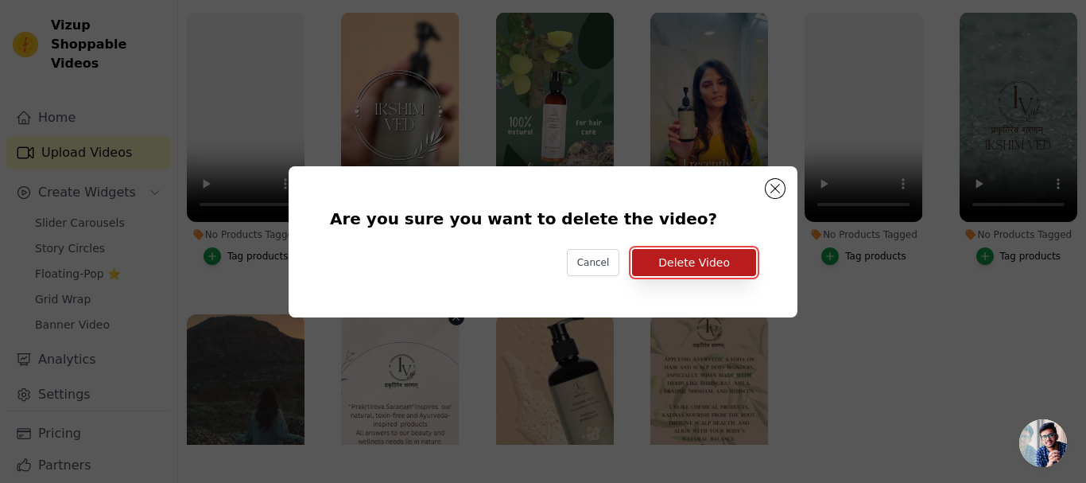
click at [702, 266] on button "Delete Video" at bounding box center [694, 262] width 124 height 27
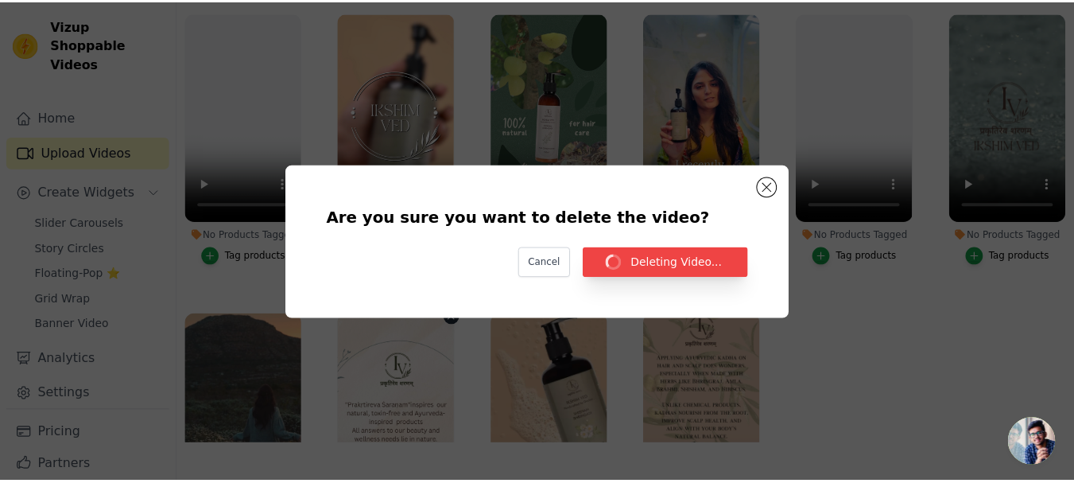
scroll to position [162, 0]
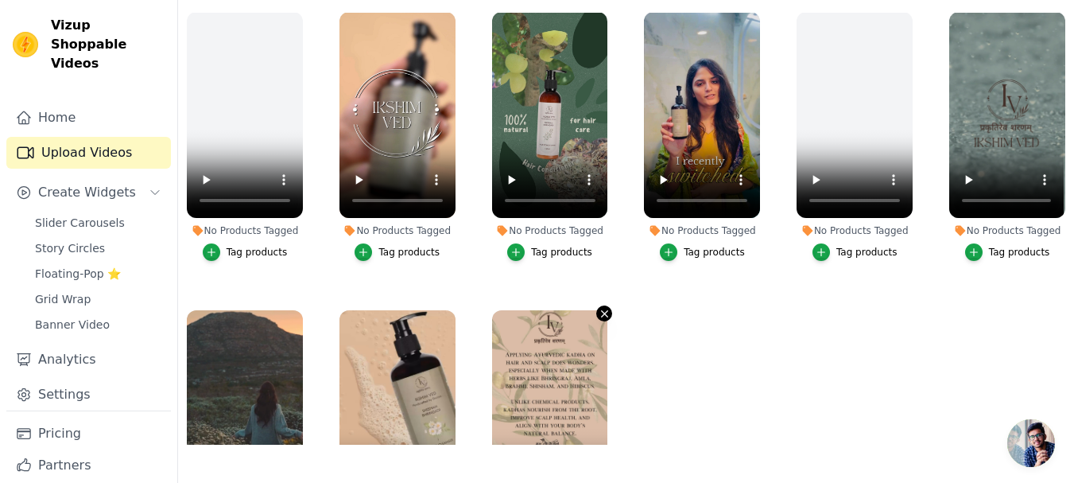
click at [599, 313] on icon "button" at bounding box center [605, 314] width 12 height 12
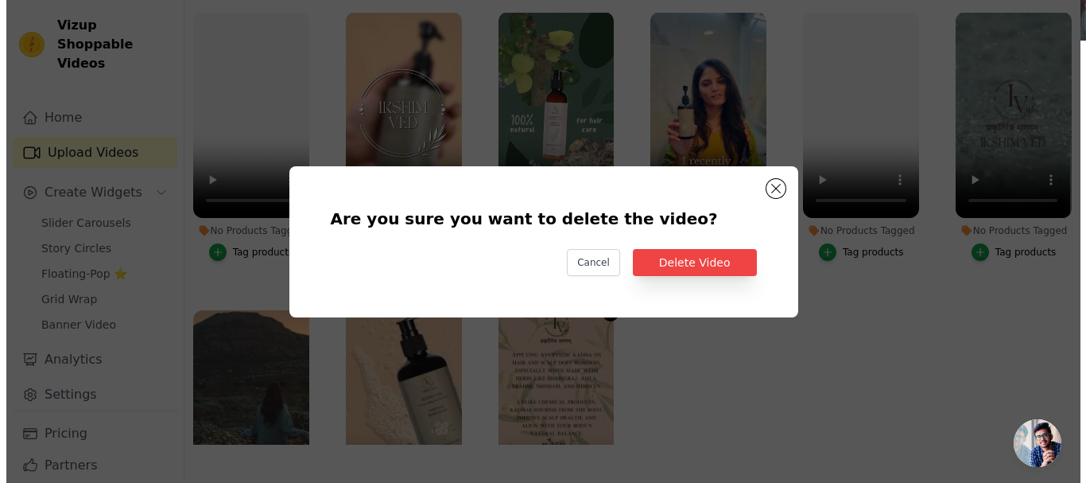
scroll to position [0, 0]
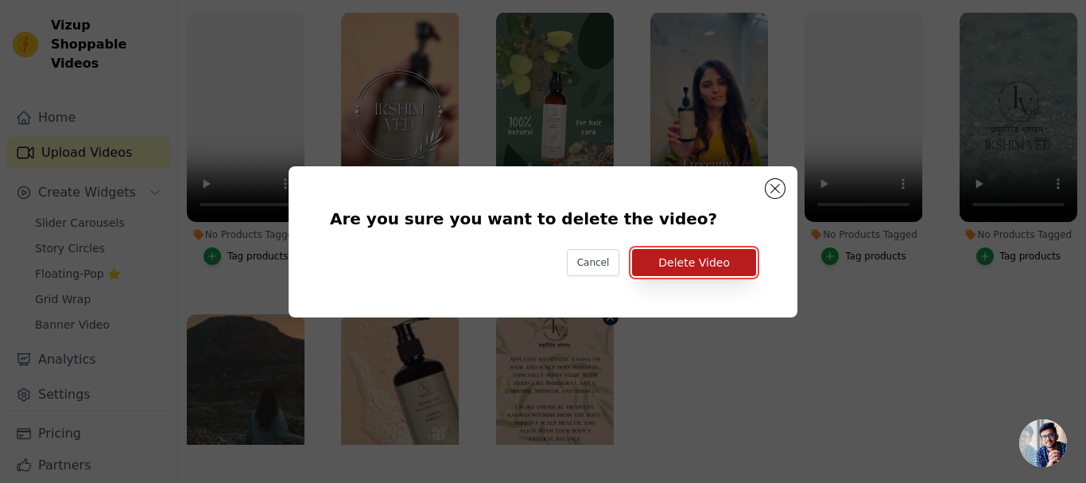
click at [728, 269] on button "Delete Video" at bounding box center [694, 262] width 124 height 27
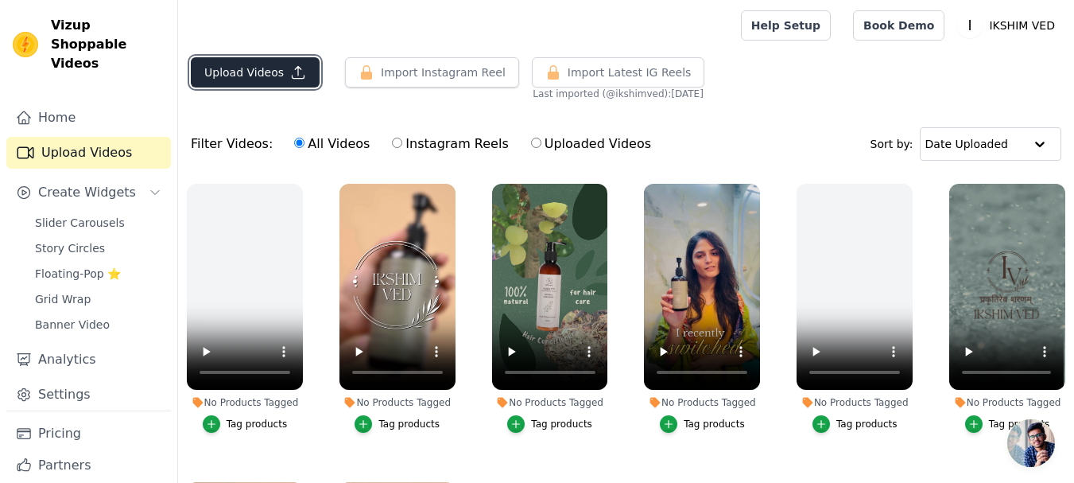
click at [290, 73] on icon "button" at bounding box center [298, 72] width 16 height 16
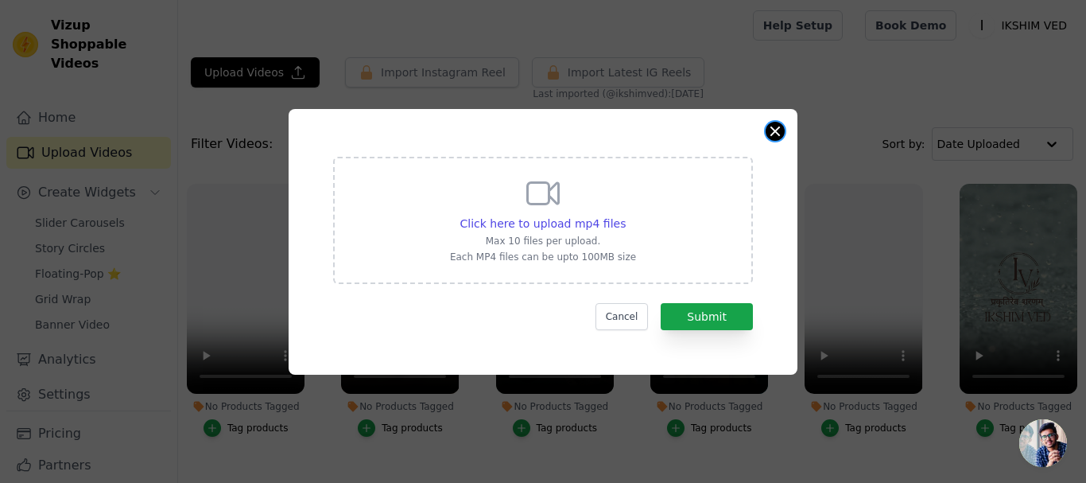
click at [779, 122] on div "Click here to upload mp4 files Max 10 files per upload. Each MP4 files can be u…" at bounding box center [543, 242] width 509 height 266
click at [430, 84] on div "Click here to upload mp4 files Max 10 files per upload. Each MP4 files can be u…" at bounding box center [543, 242] width 1036 height 317
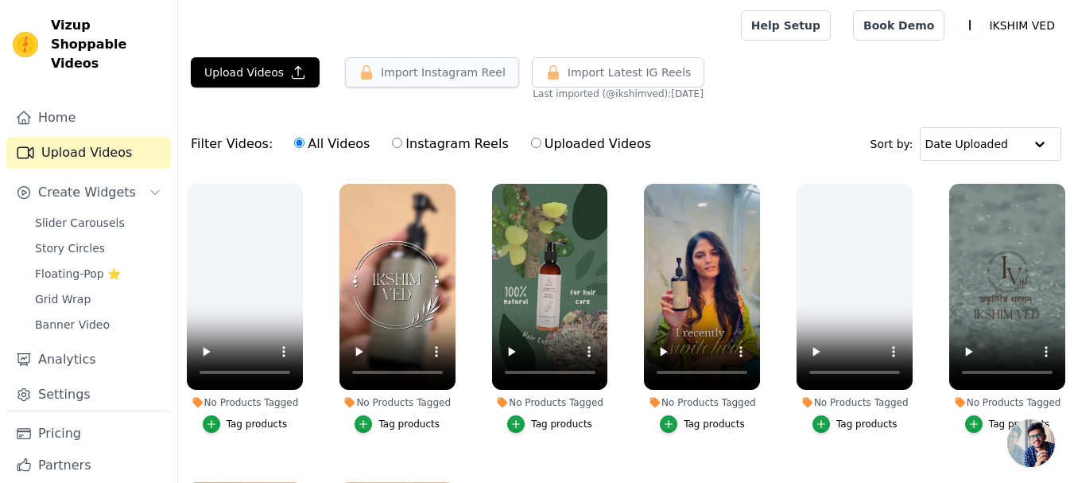
click at [405, 76] on button "Import Instagram Reel" at bounding box center [432, 72] width 174 height 30
click at [403, 75] on button "Import Instagram Reel" at bounding box center [432, 72] width 174 height 30
click at [595, 74] on span "Import Latest IG Reels" at bounding box center [630, 72] width 124 height 16
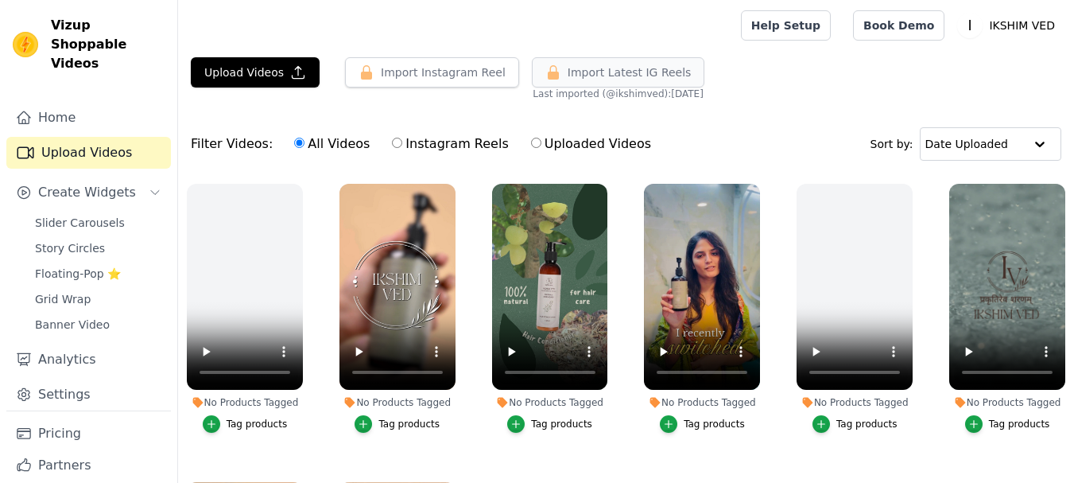
click at [595, 74] on span "Import Latest IG Reels" at bounding box center [630, 72] width 124 height 16
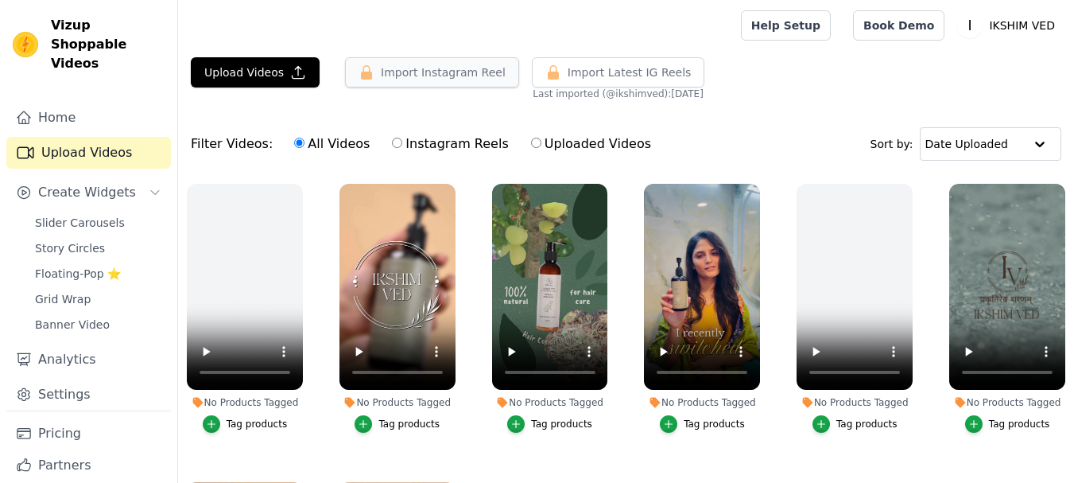
click at [418, 67] on button "Import Instagram Reel" at bounding box center [432, 72] width 174 height 30
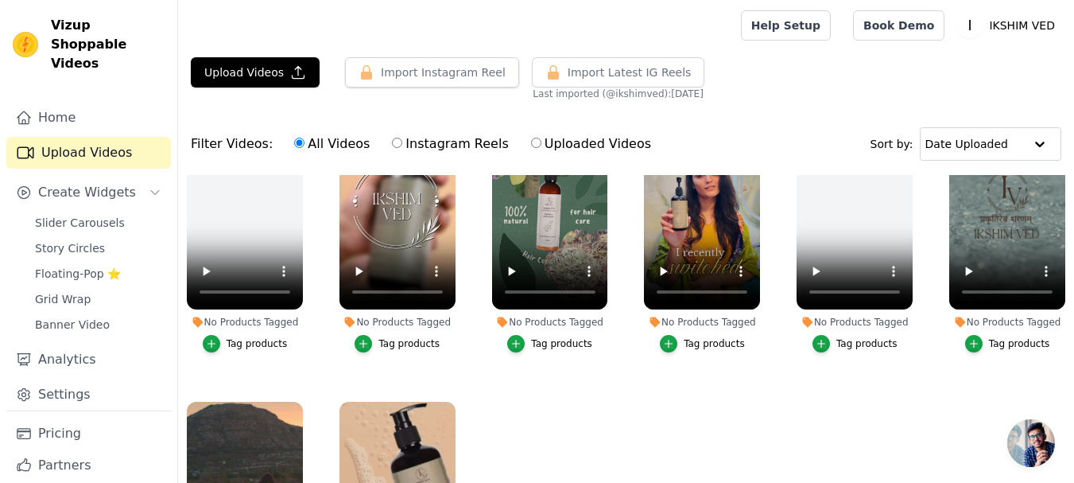
scroll to position [169, 0]
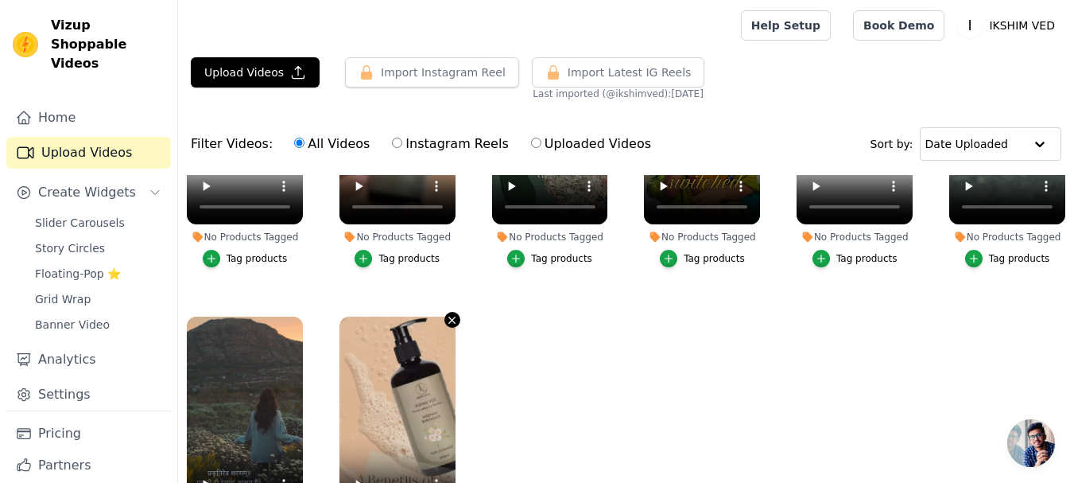
click at [446, 316] on icon "button" at bounding box center [452, 320] width 12 height 12
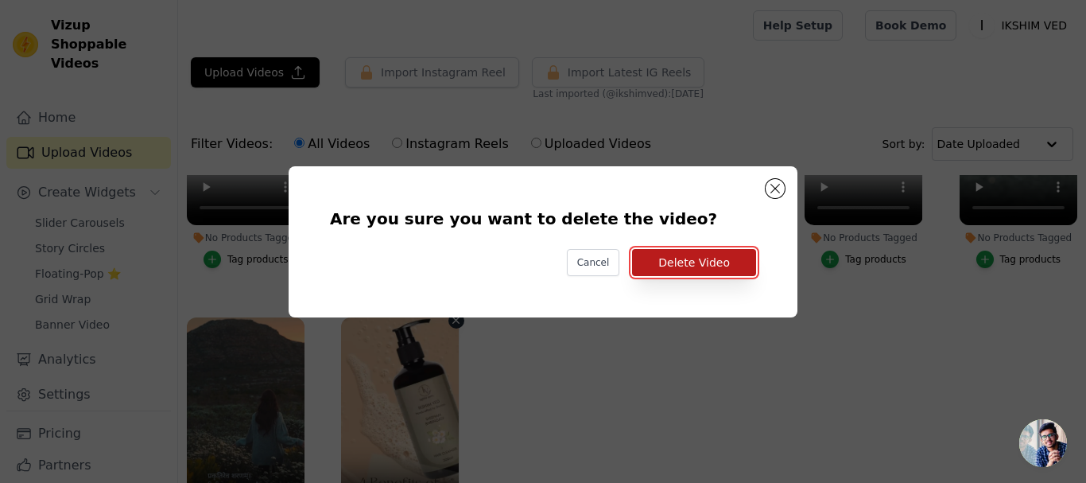
click at [721, 270] on button "Delete Video" at bounding box center [694, 262] width 124 height 27
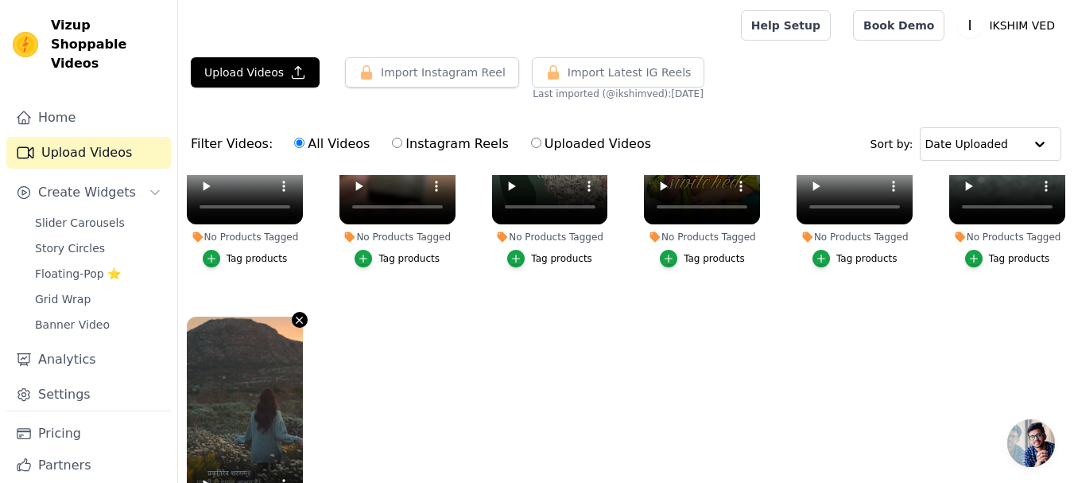
click at [293, 317] on icon "button" at bounding box center [299, 320] width 12 height 12
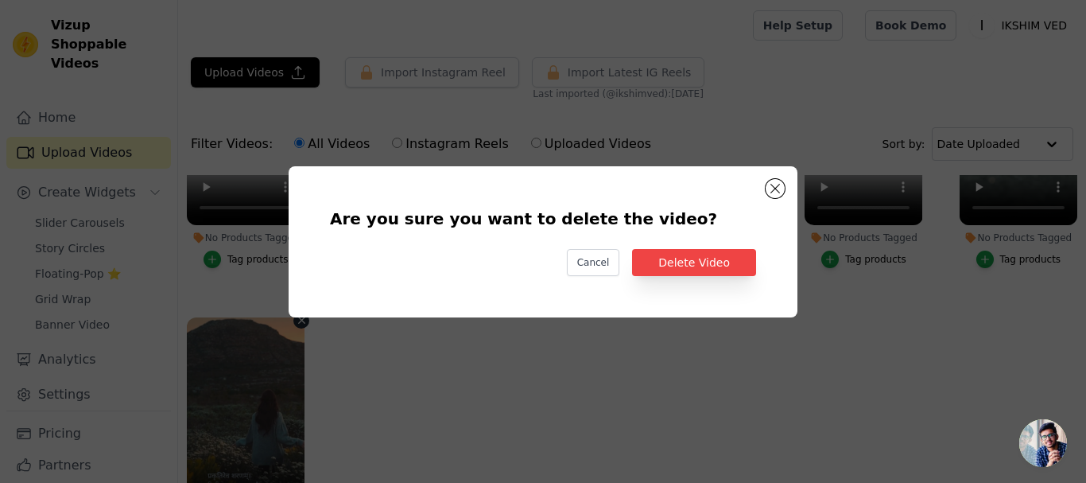
click at [763, 267] on div "Are you sure you want to delete the video? Cancel Delete Video" at bounding box center [543, 242] width 458 height 100
click at [713, 259] on button "Delete Video" at bounding box center [694, 262] width 124 height 27
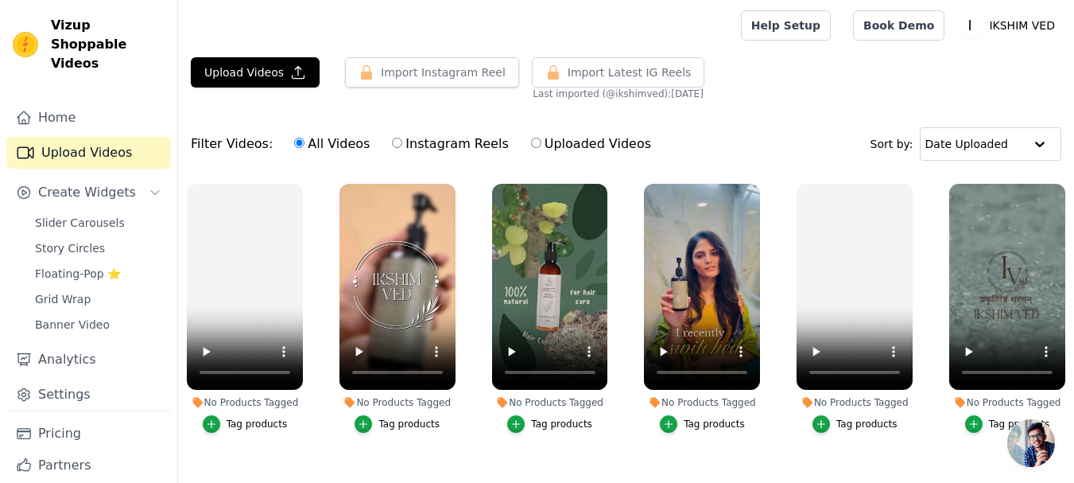
scroll to position [0, 0]
click at [301, 191] on icon "button" at bounding box center [299, 187] width 12 height 12
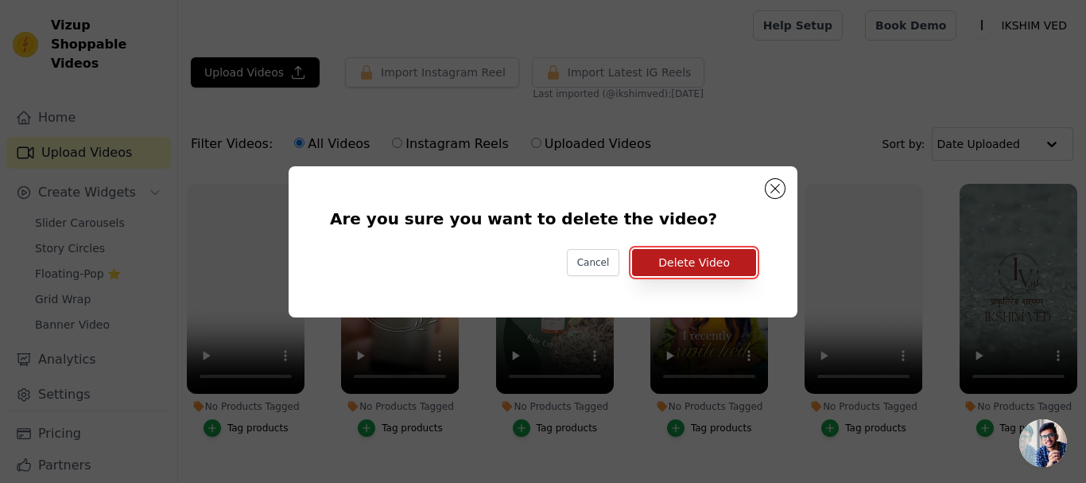
click at [736, 267] on button "Delete Video" at bounding box center [694, 262] width 124 height 27
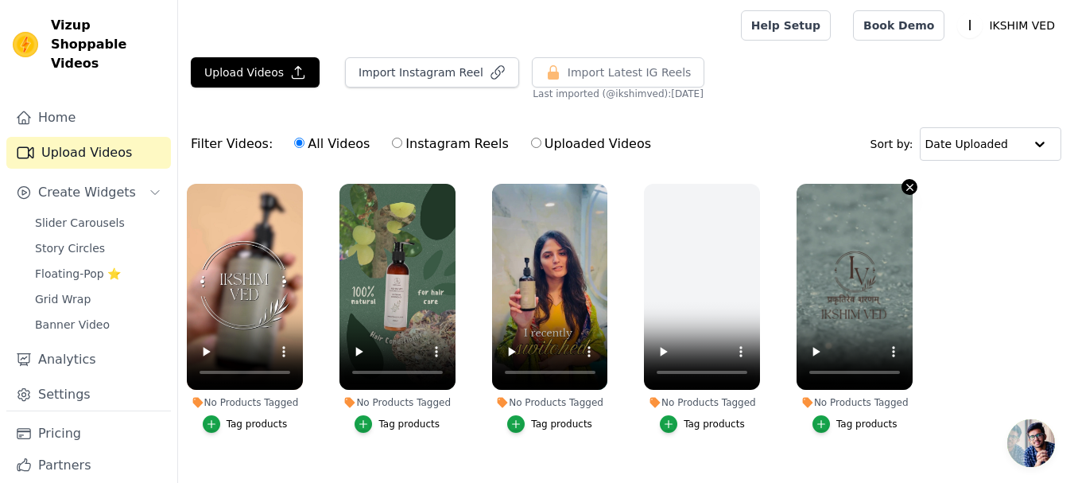
click at [911, 184] on icon "button" at bounding box center [910, 187] width 12 height 12
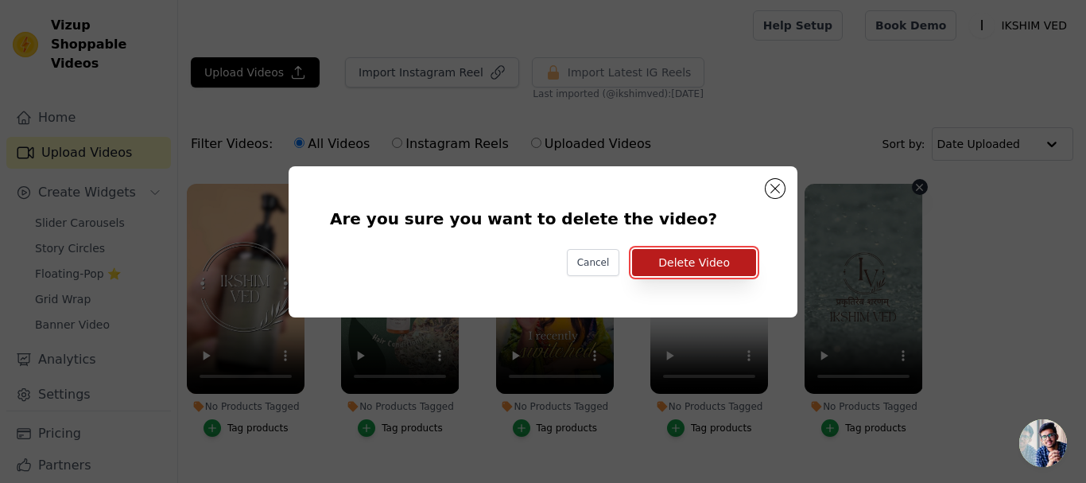
click at [743, 268] on button "Delete Video" at bounding box center [694, 262] width 124 height 27
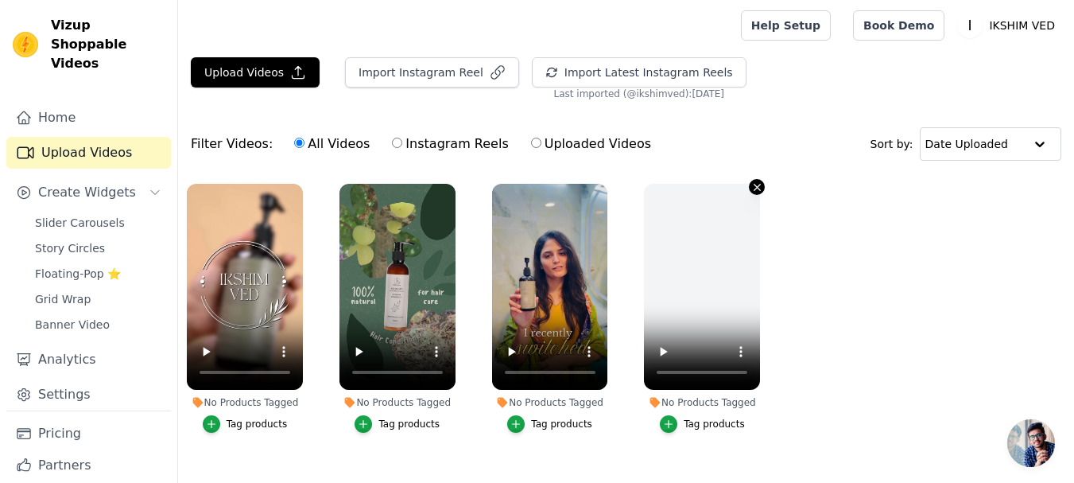
click at [758, 192] on icon "button" at bounding box center [758, 187] width 12 height 12
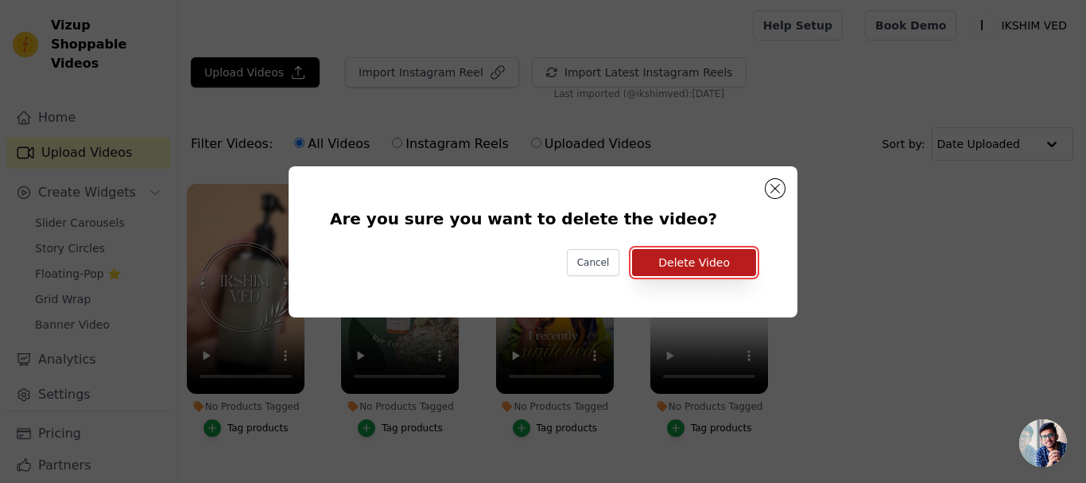
click at [705, 268] on button "Delete Video" at bounding box center [694, 262] width 124 height 27
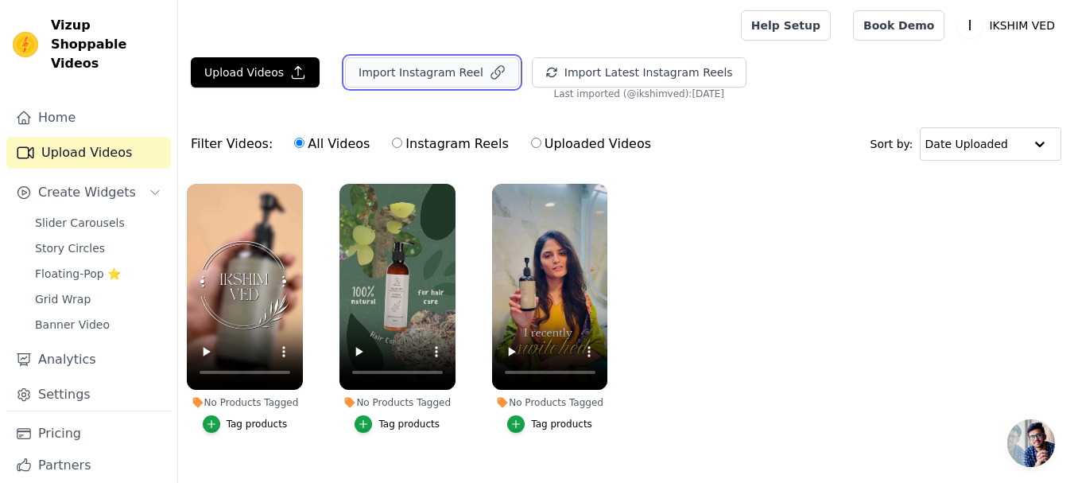
click at [409, 78] on button "Import Instagram Reel" at bounding box center [432, 72] width 174 height 30
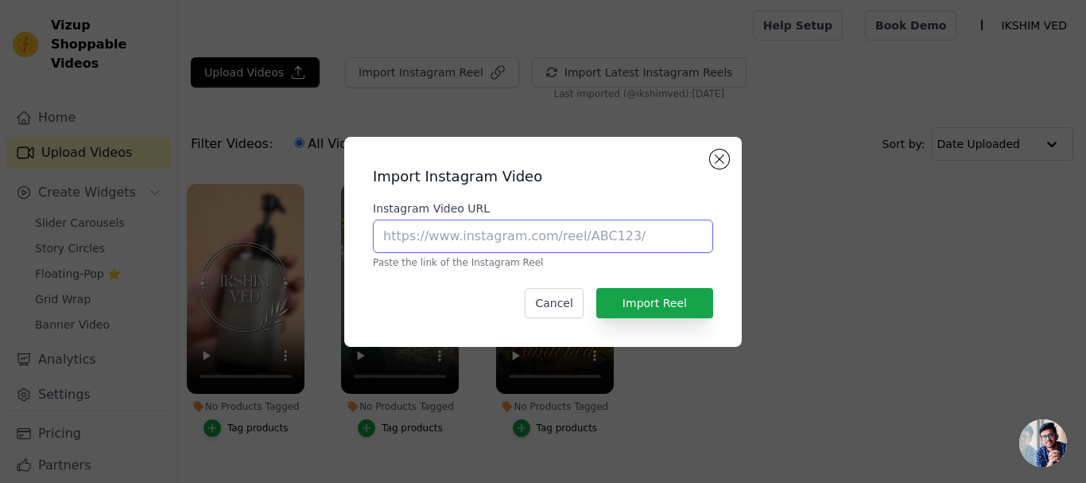
click at [524, 239] on input "Instagram Video URL" at bounding box center [543, 236] width 340 height 33
paste input "https://www.instagram.com/p/DObAHDFkbpe/"
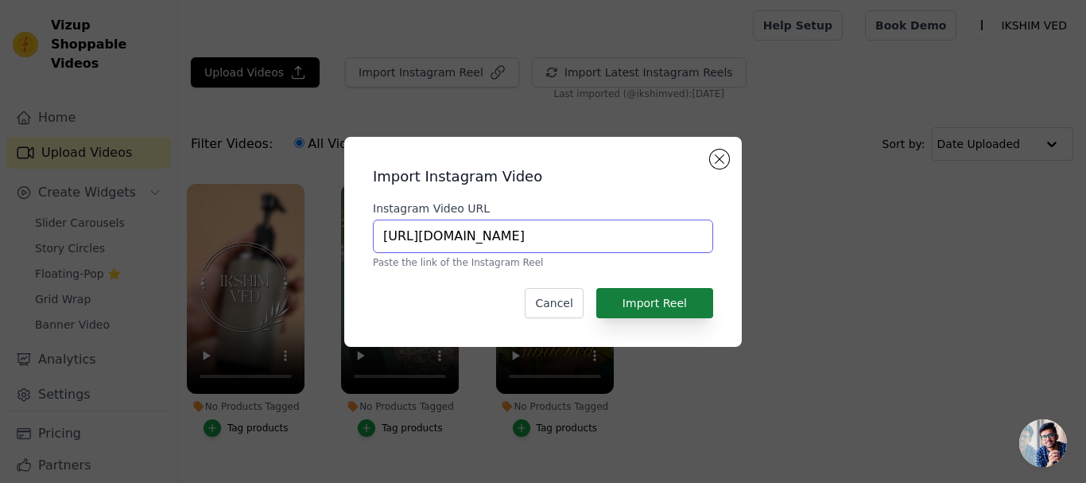
type input "https://www.instagram.com/p/DObAHDFkbpe/"
click at [664, 293] on button "Import Reel" at bounding box center [654, 303] width 117 height 30
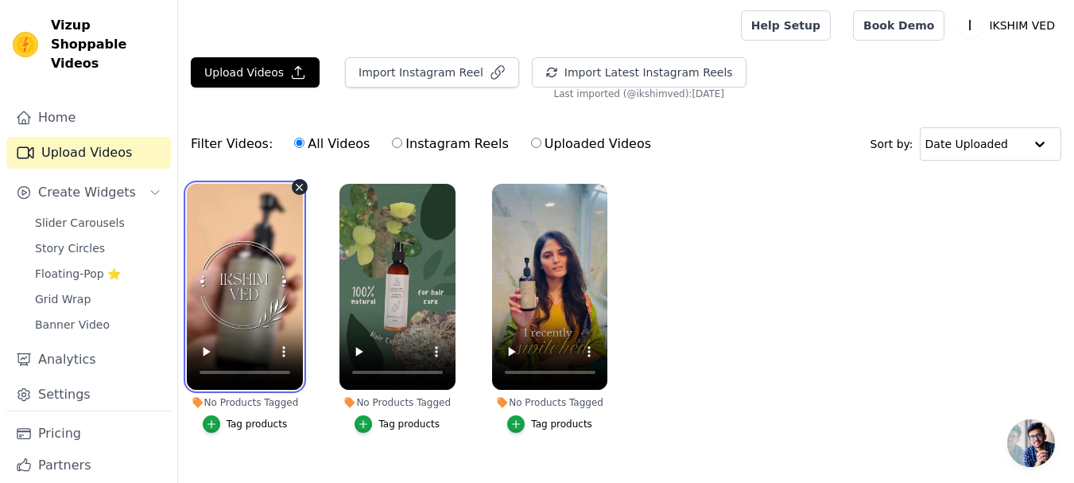
click at [252, 298] on video at bounding box center [245, 287] width 116 height 206
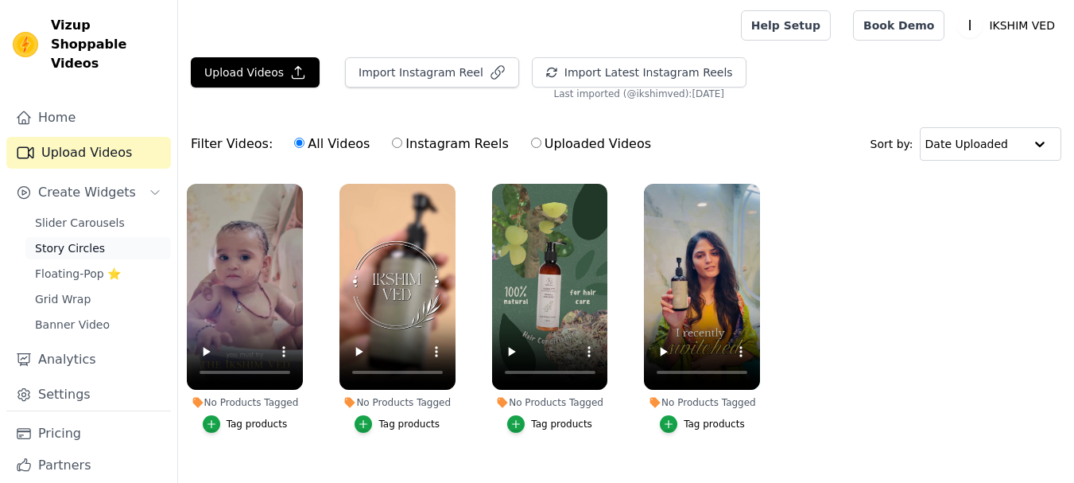
click at [80, 237] on link "Story Circles" at bounding box center [98, 248] width 146 height 22
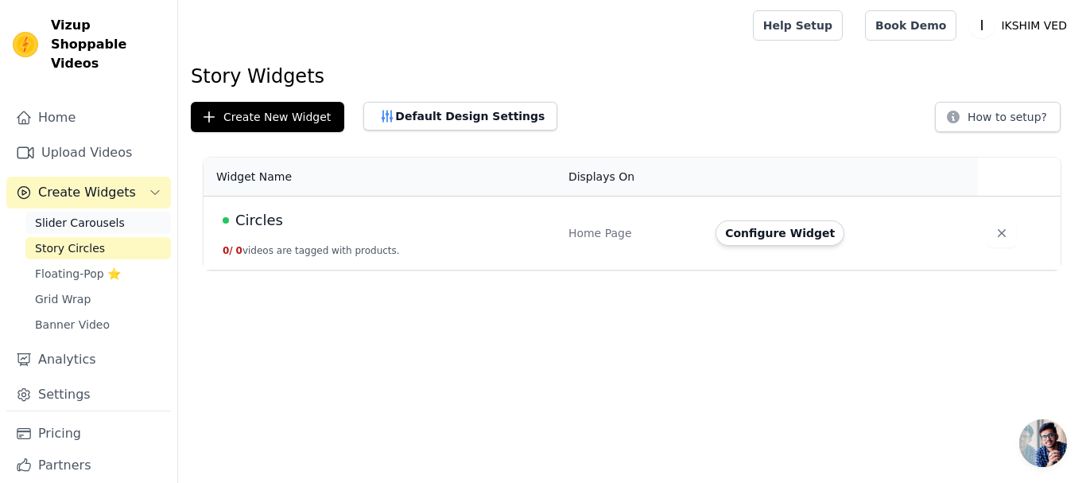
click at [94, 214] on link "Slider Carousels" at bounding box center [98, 223] width 146 height 22
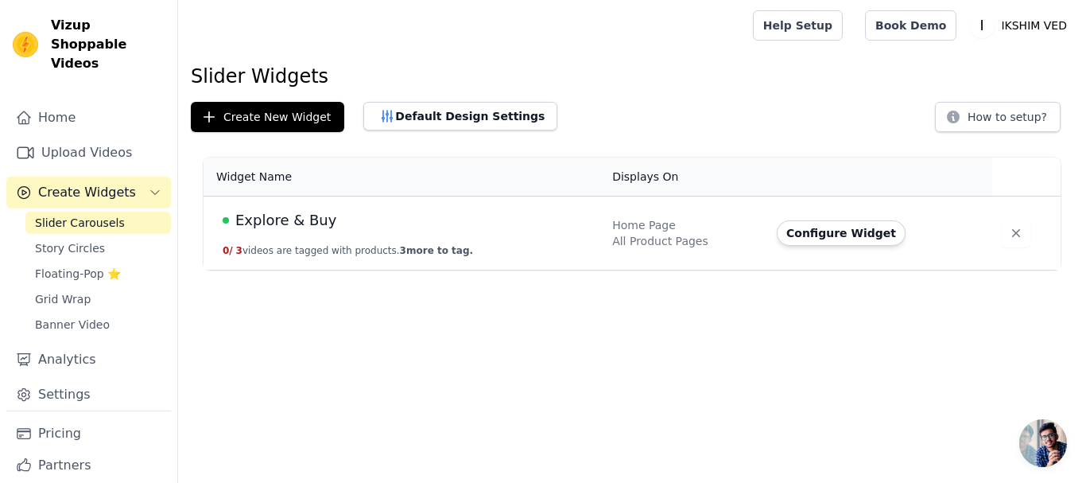
click at [697, 226] on div "Home Page" at bounding box center [685, 225] width 146 height 16
click at [306, 232] on td "Explore & Buy 0 / 3 videos are tagged with products. 3 more to tag." at bounding box center [403, 233] width 399 height 74
click at [289, 224] on span "Explore & Buy" at bounding box center [285, 220] width 101 height 22
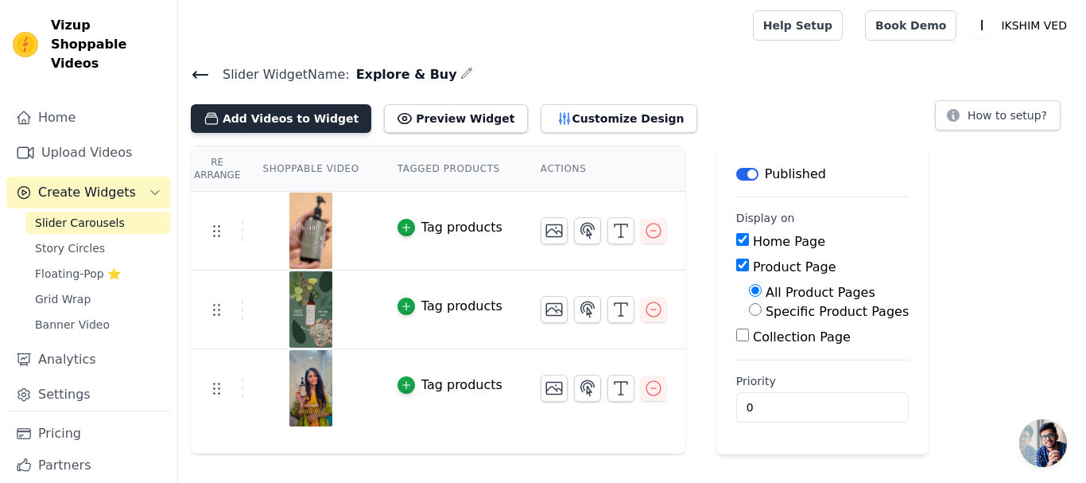
click at [258, 107] on button "Add Videos to Widget" at bounding box center [281, 118] width 181 height 29
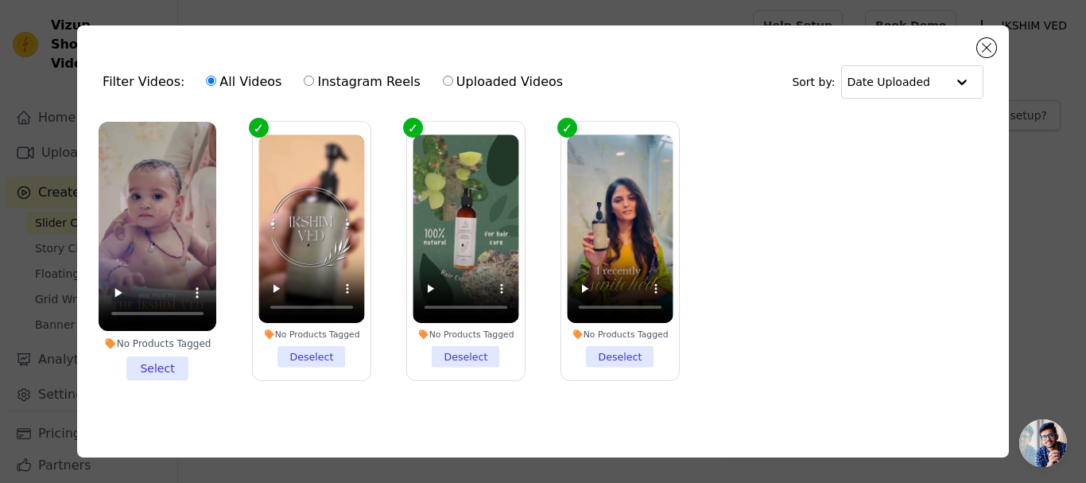
click at [170, 361] on li "No Products Tagged Select" at bounding box center [158, 251] width 118 height 258
click at [0, 0] on input "No Products Tagged Select" at bounding box center [0, 0] width 0 height 0
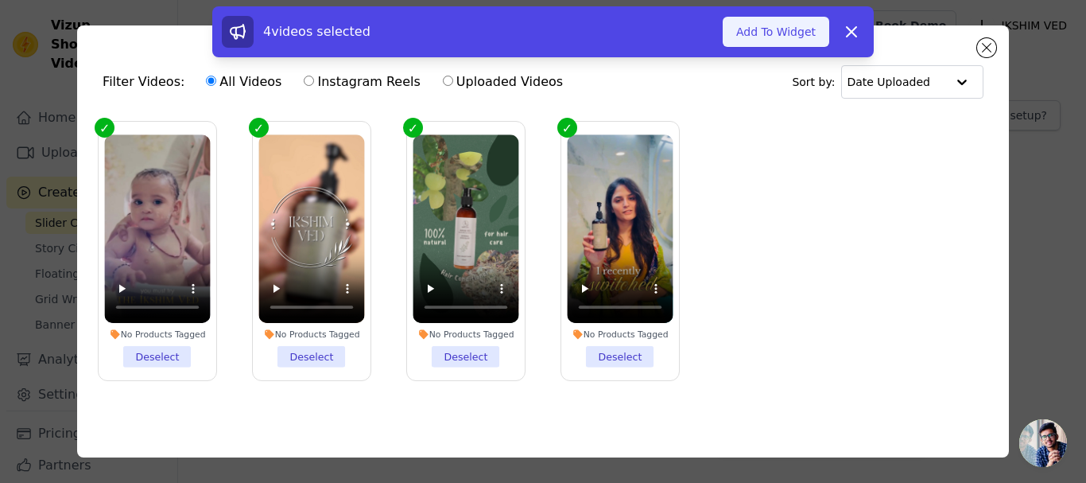
click at [779, 32] on button "Add To Widget" at bounding box center [776, 32] width 107 height 30
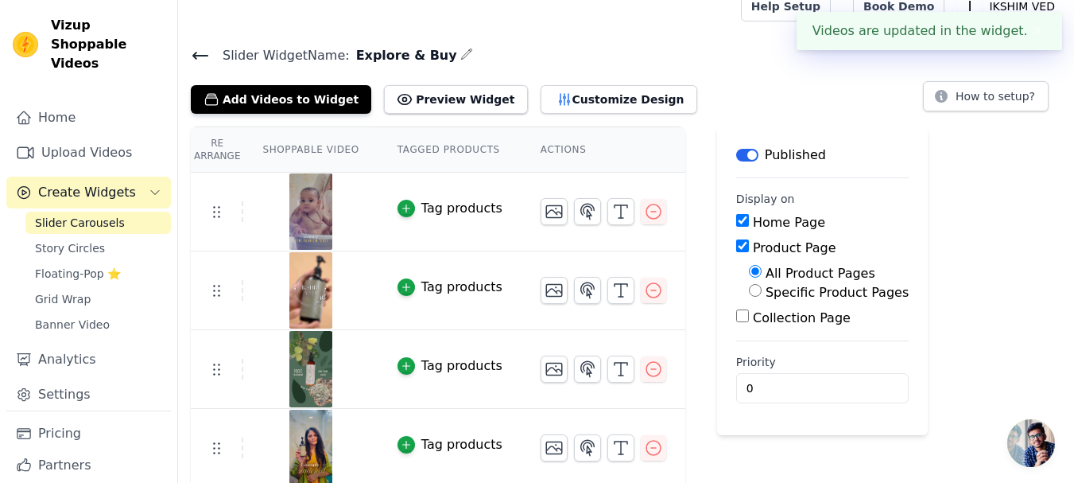
scroll to position [23, 0]
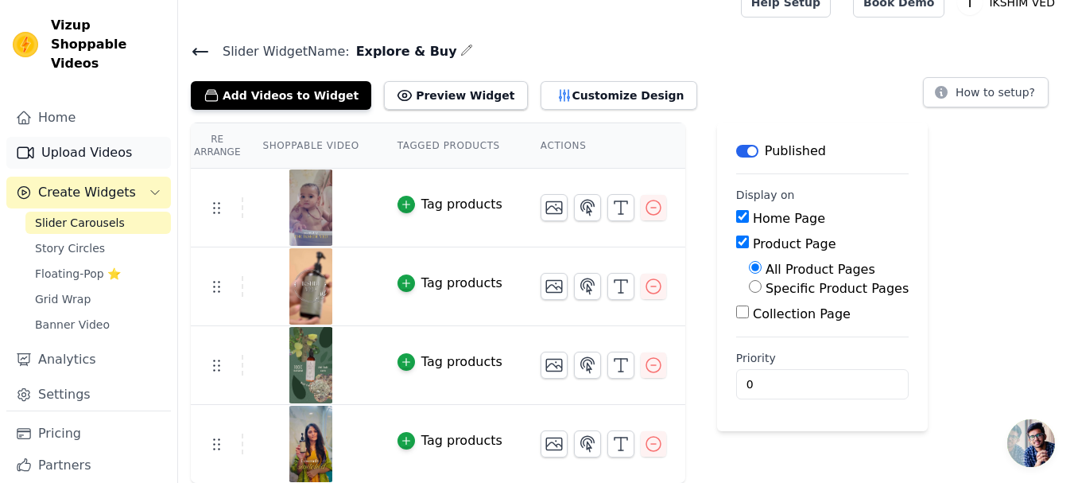
click at [63, 139] on link "Upload Videos" at bounding box center [88, 153] width 165 height 32
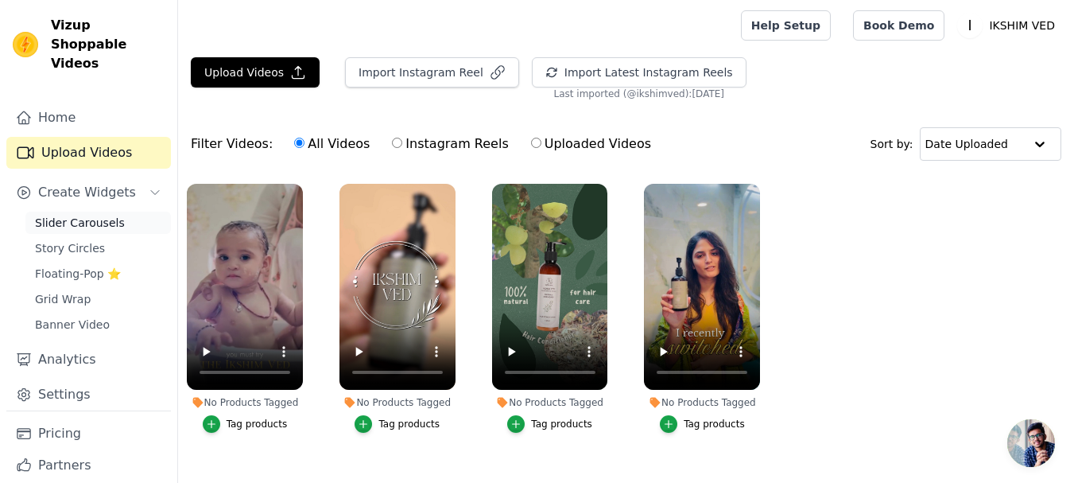
click at [79, 215] on span "Slider Carousels" at bounding box center [80, 223] width 90 height 16
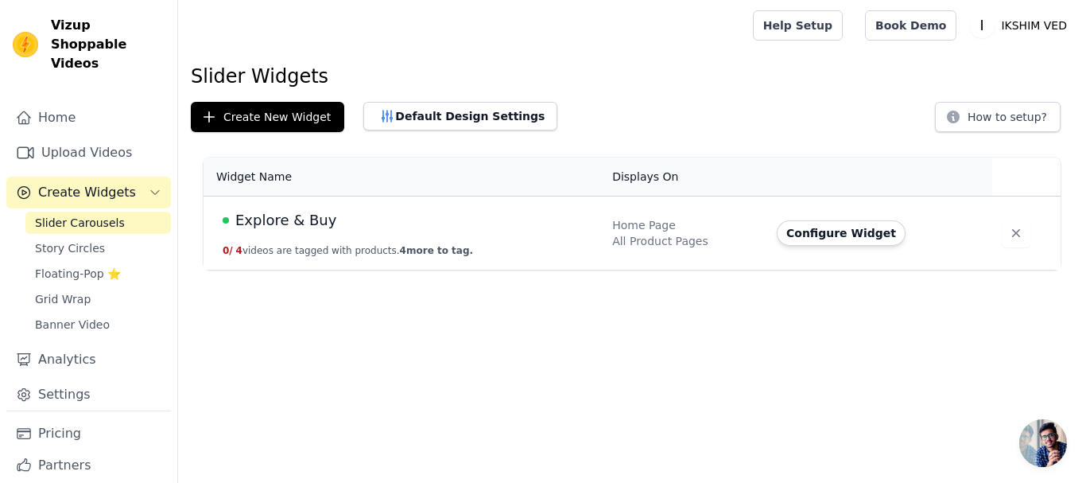
click at [329, 206] on td "Explore & Buy 0 / 4 videos are tagged with products. 4 more to tag." at bounding box center [403, 233] width 399 height 74
click at [283, 238] on td "Explore & Buy 0 / 4 videos are tagged with products. 4 more to tag." at bounding box center [403, 233] width 399 height 74
click at [294, 219] on span "Explore & Buy" at bounding box center [285, 220] width 101 height 22
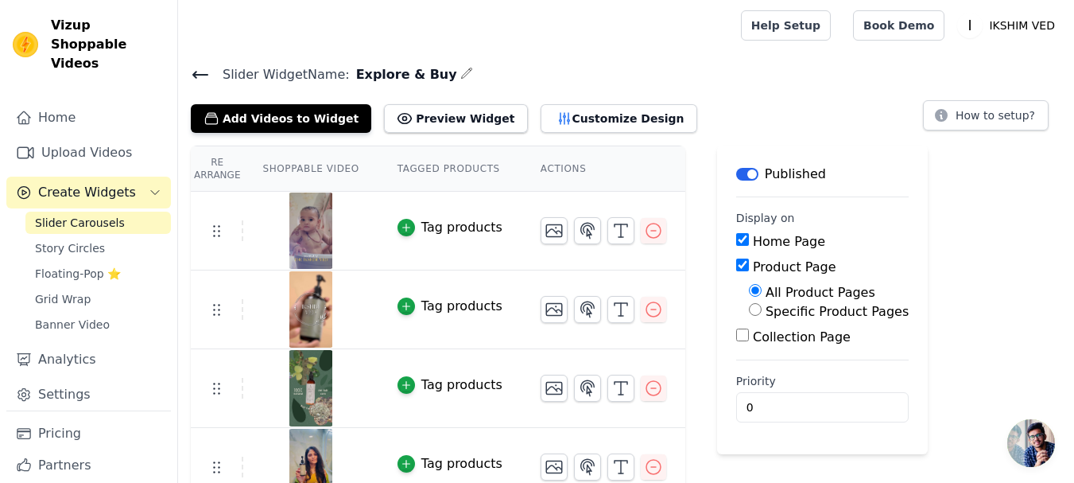
scroll to position [23, 0]
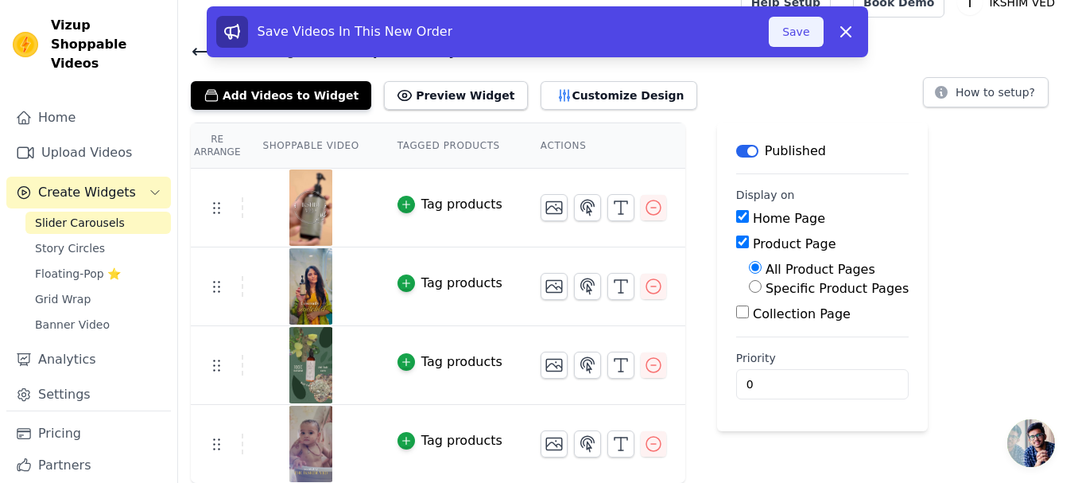
click at [791, 33] on button "Save" at bounding box center [796, 32] width 54 height 30
